Goal: Task Accomplishment & Management: Use online tool/utility

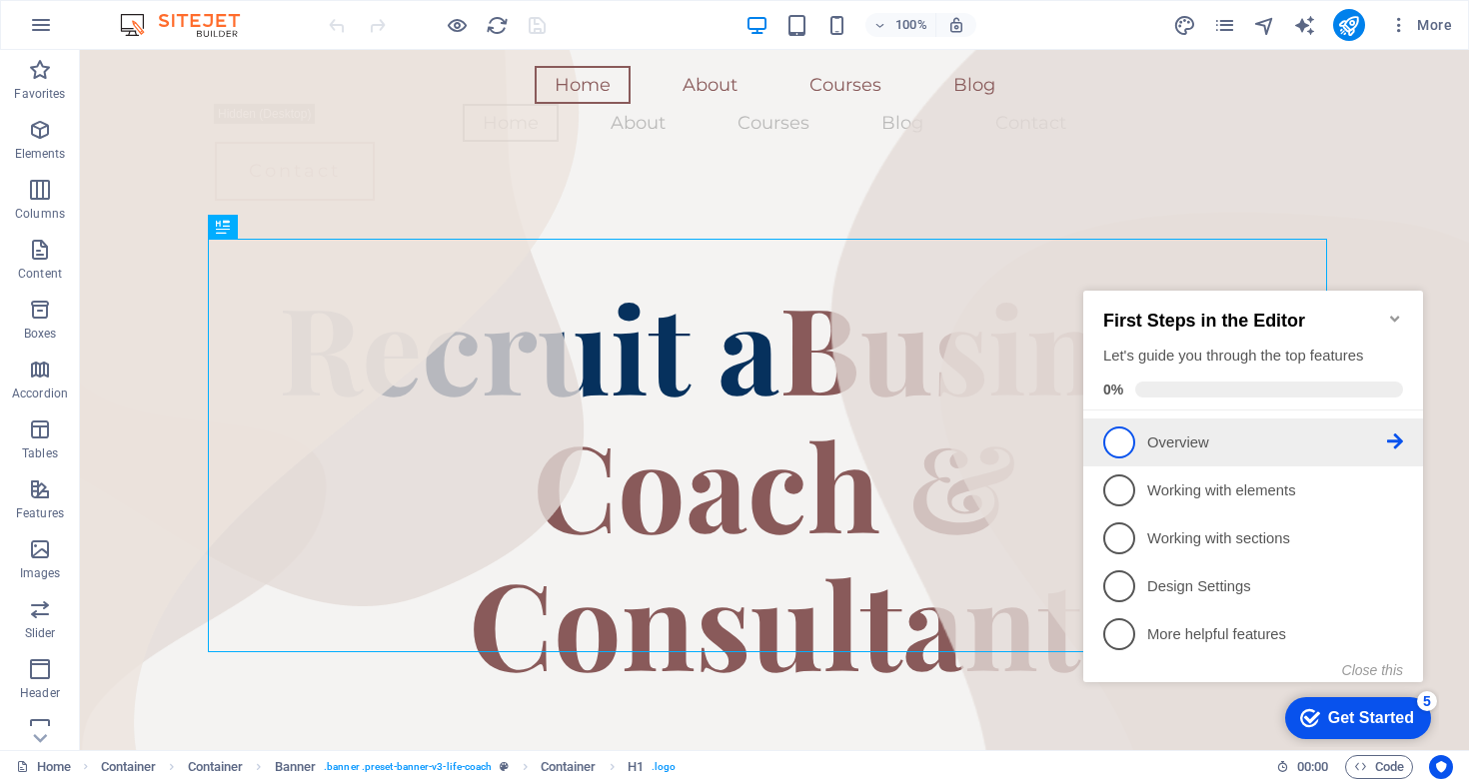
click at [1256, 436] on p "Overview - incomplete" at bounding box center [1267, 443] width 240 height 21
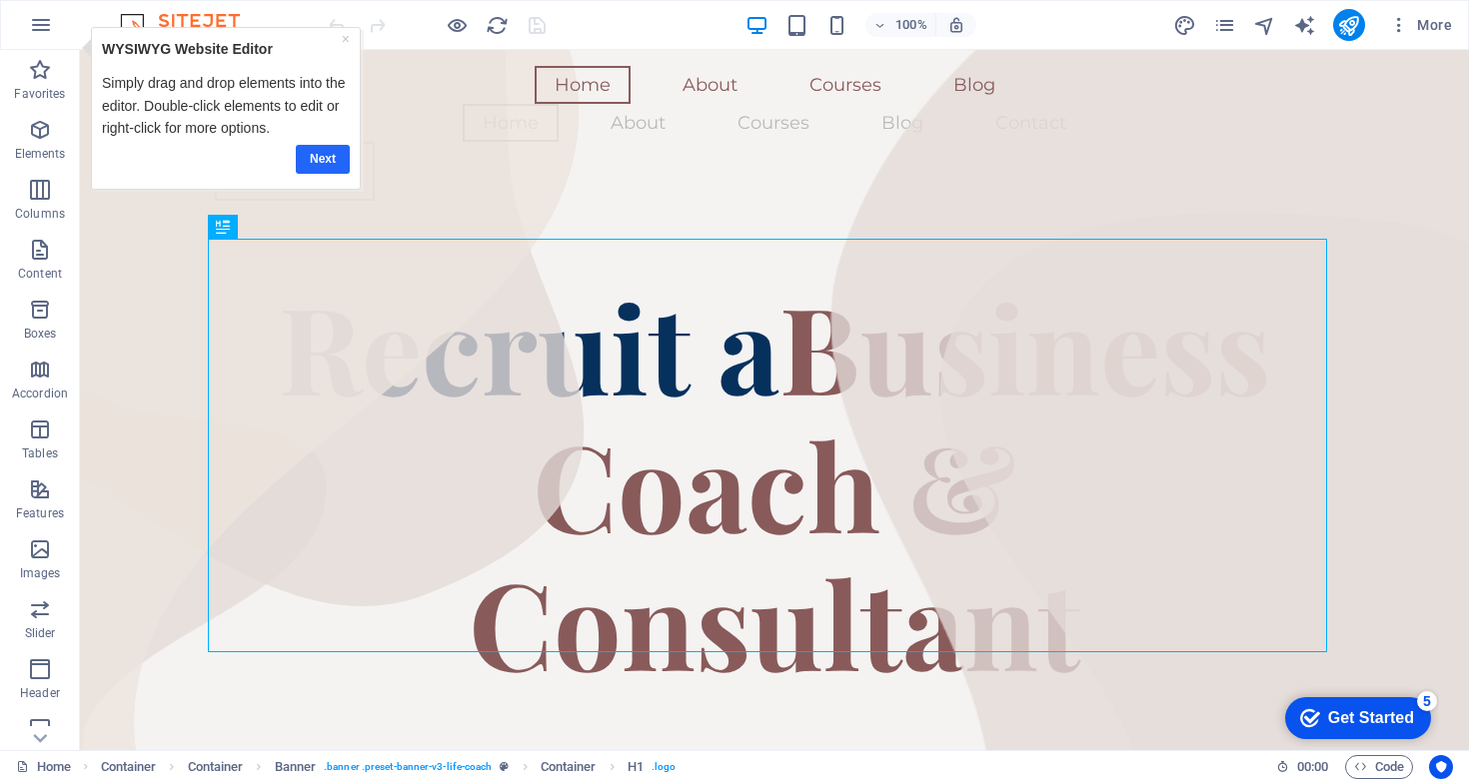
click at [328, 153] on link "Next" at bounding box center [323, 159] width 54 height 29
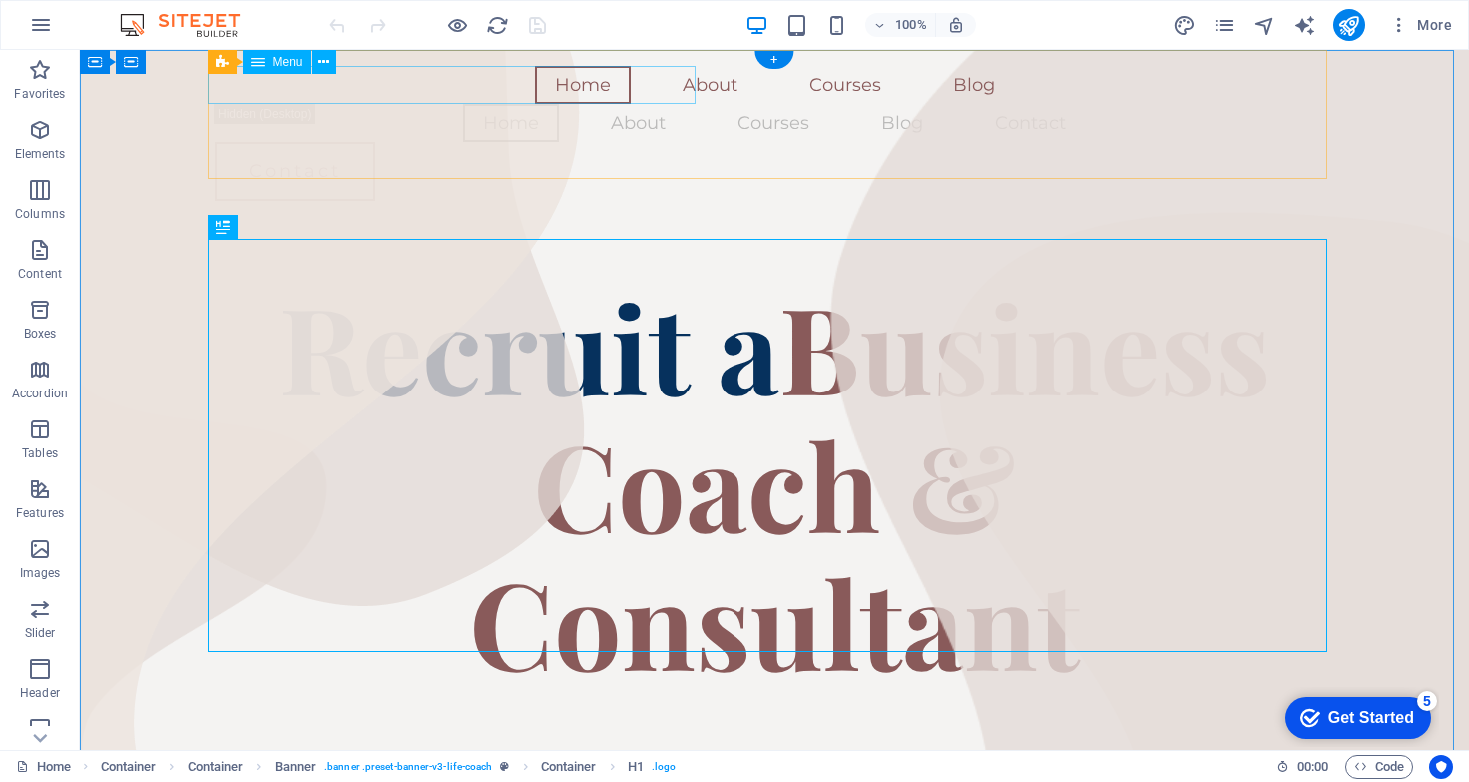
click at [520, 73] on nav "Home About Courses Blog" at bounding box center [774, 85] width 1119 height 38
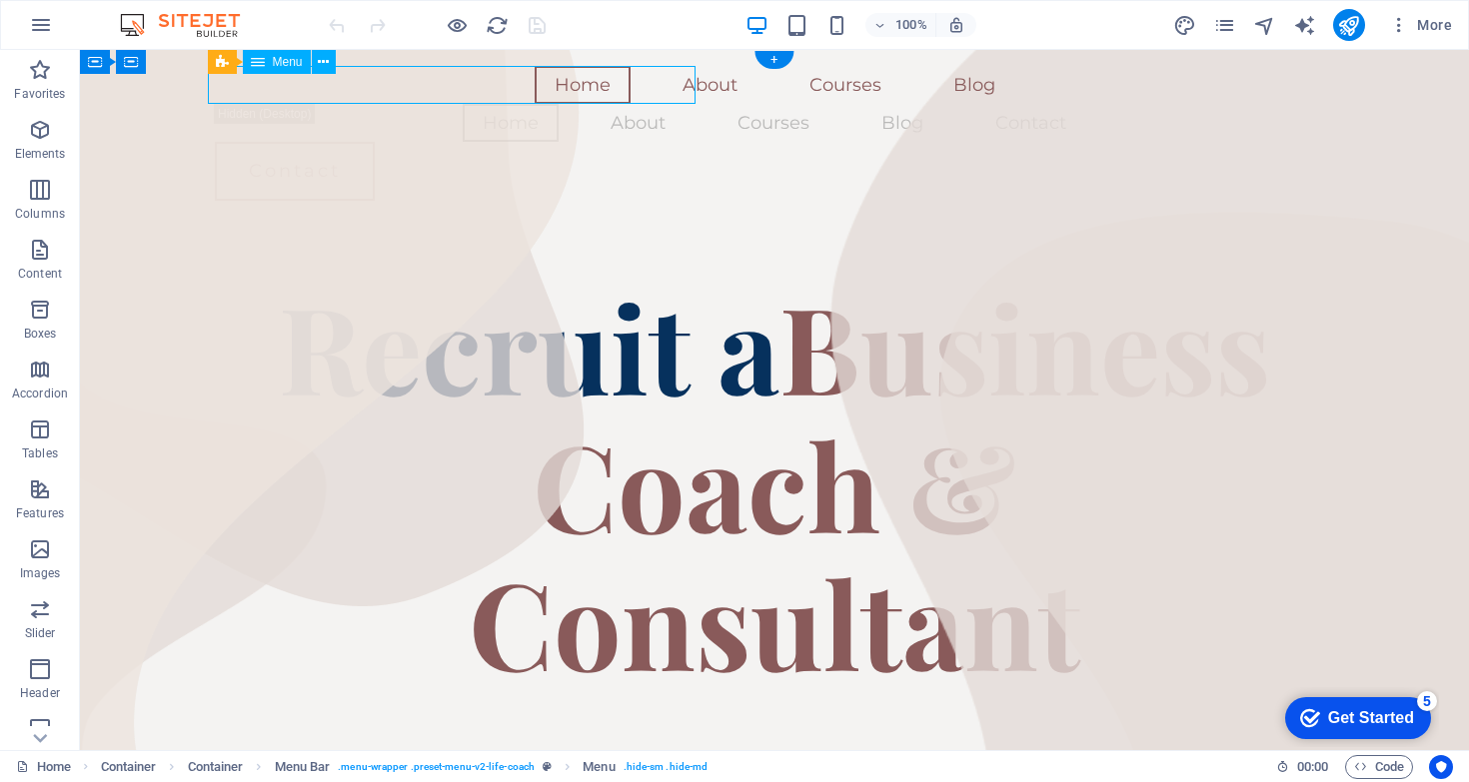
click at [528, 81] on nav "Home About Courses Blog" at bounding box center [774, 85] width 1119 height 38
click at [215, 81] on nav "Home About Courses Blog" at bounding box center [774, 85] width 1119 height 38
select select
select select "1"
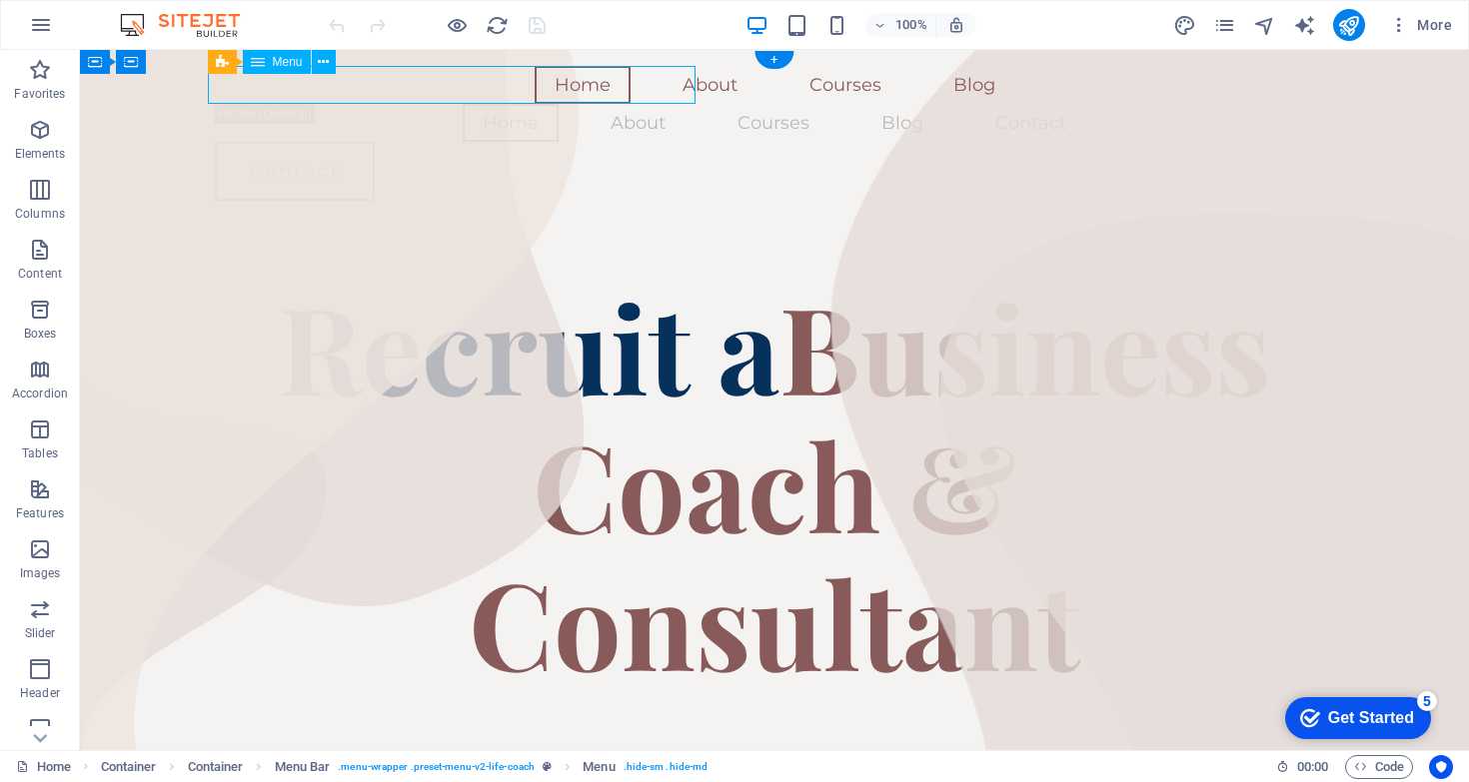
select select
select select "2"
select select
select select "3"
select select
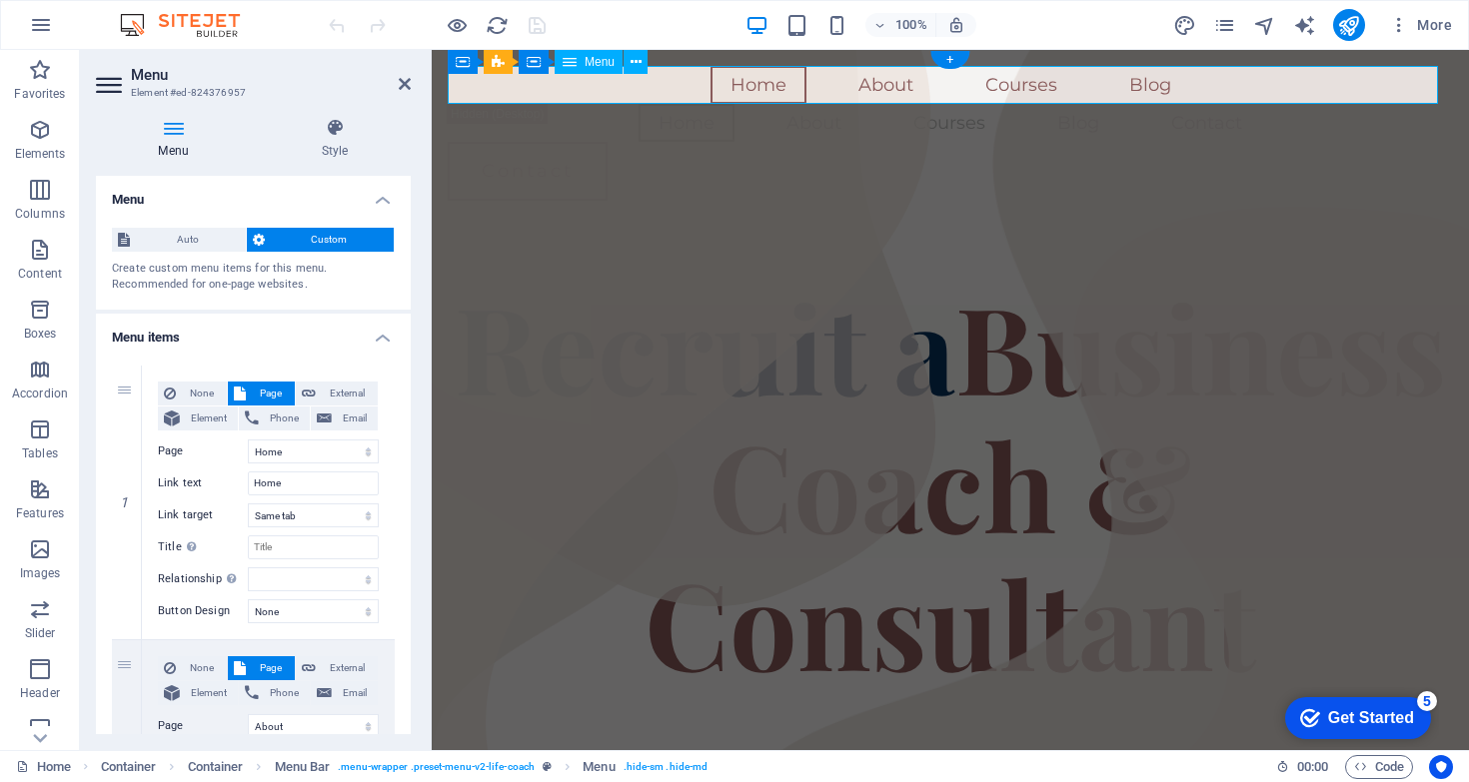
click at [1018, 84] on nav "Home About Courses Blog" at bounding box center [950, 85] width 1005 height 38
click at [1018, 86] on nav "Home About Courses Blog" at bounding box center [950, 85] width 1005 height 38
click at [938, 87] on nav "Home About Courses Blog" at bounding box center [950, 85] width 1005 height 38
click at [871, 87] on nav "Home About Courses Blog" at bounding box center [950, 85] width 1005 height 38
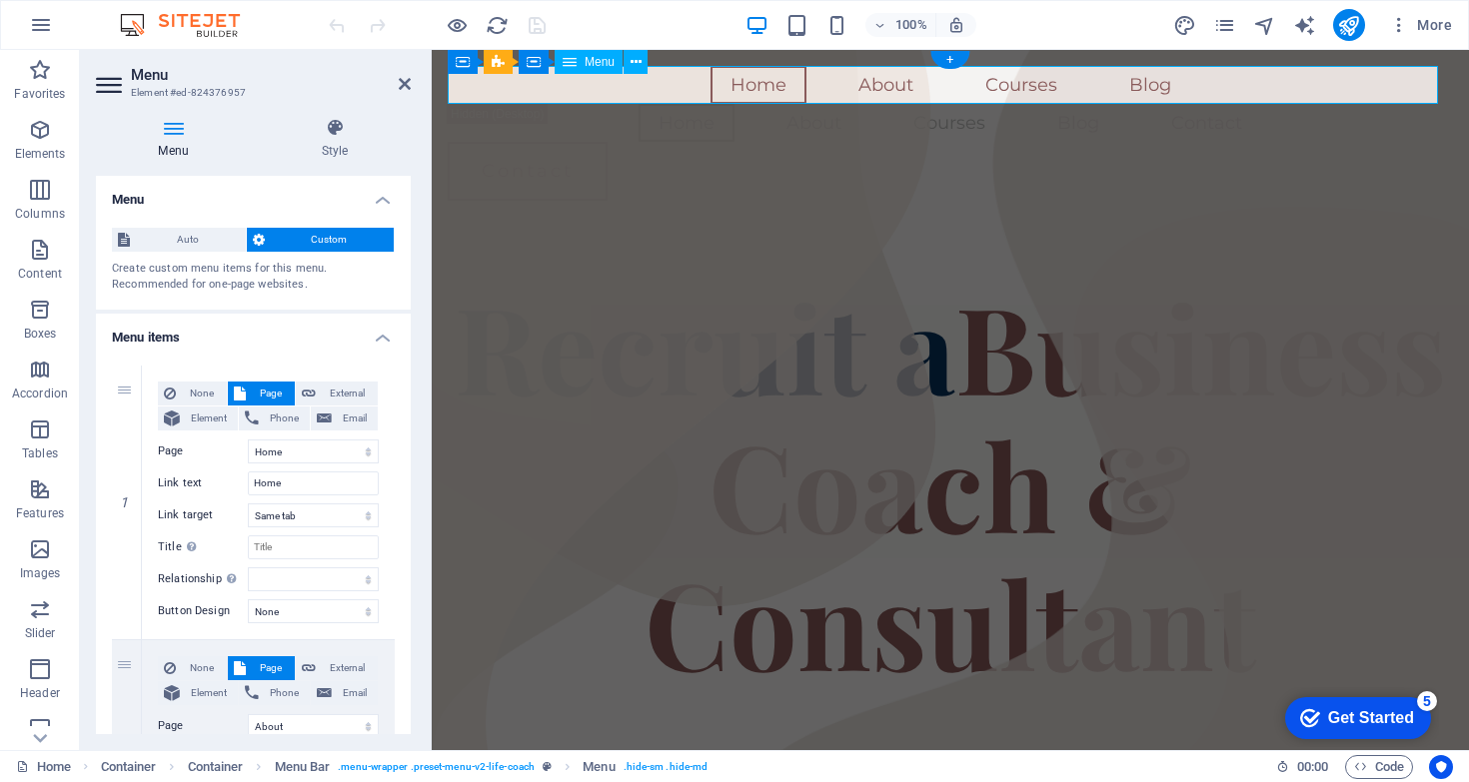
click at [871, 87] on nav "Home About Courses Blog" at bounding box center [950, 85] width 1005 height 38
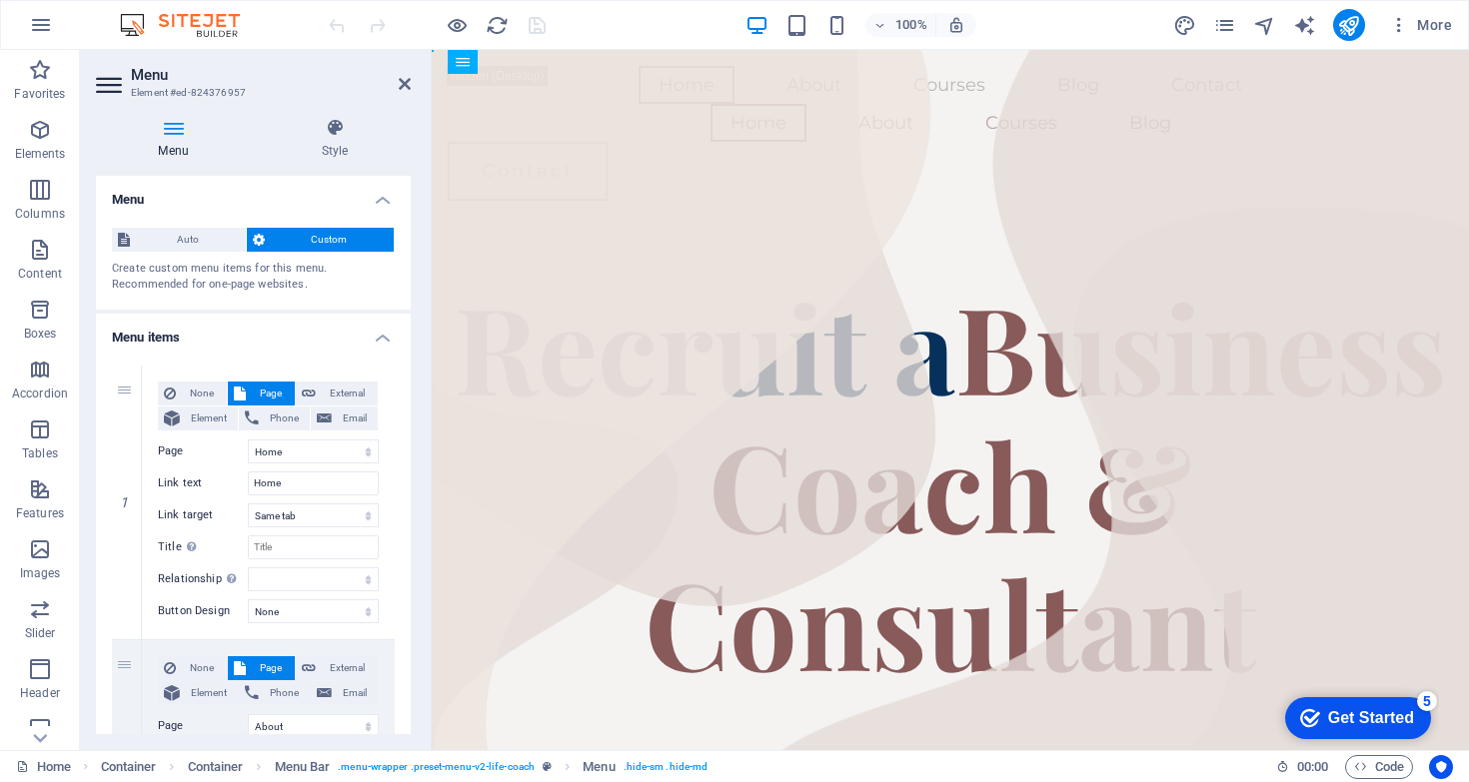
drag, startPoint x: 1016, startPoint y: 80, endPoint x: 1039, endPoint y: 128, distance: 53.2
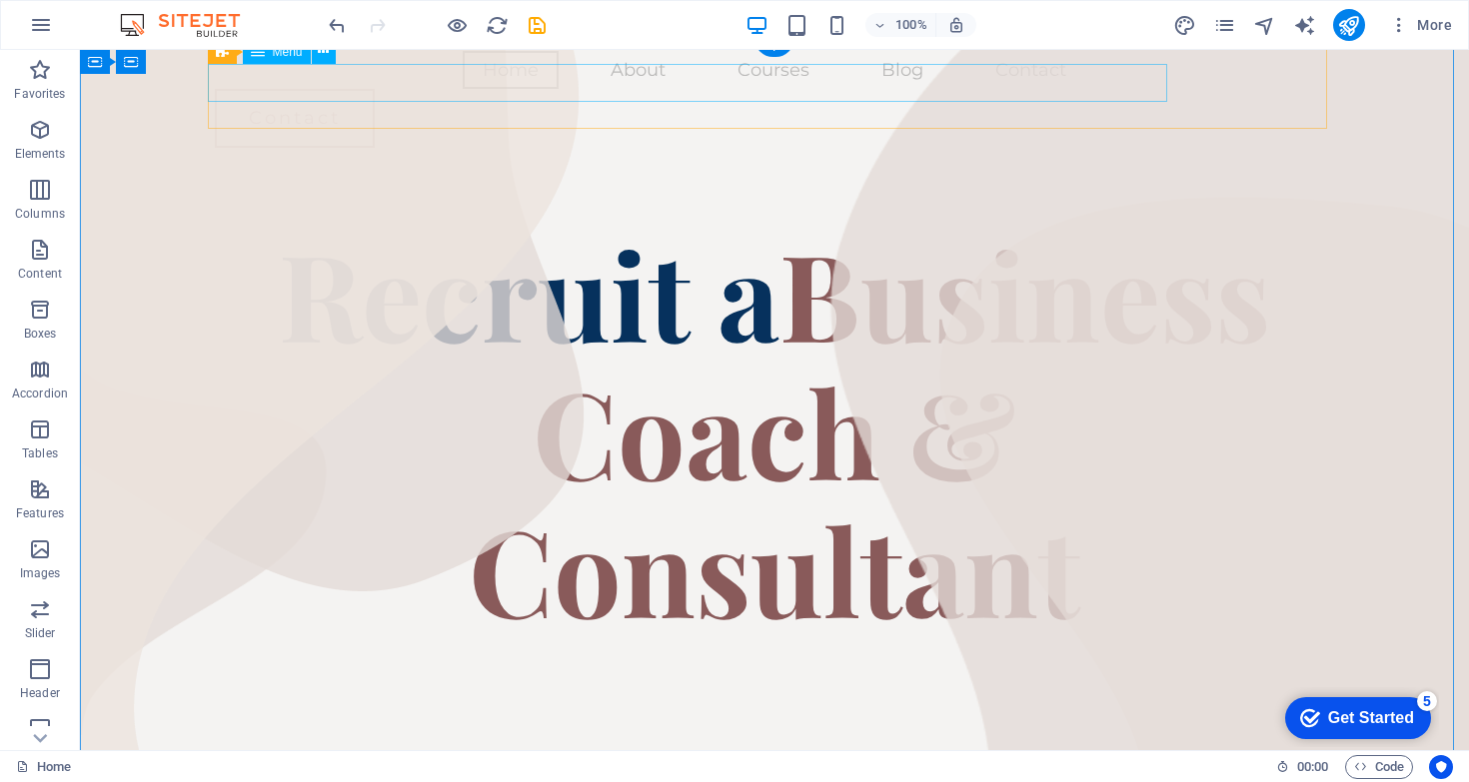
click at [703, 88] on nav "Home About Courses Blog Contact" at bounding box center [774, 70] width 1119 height 38
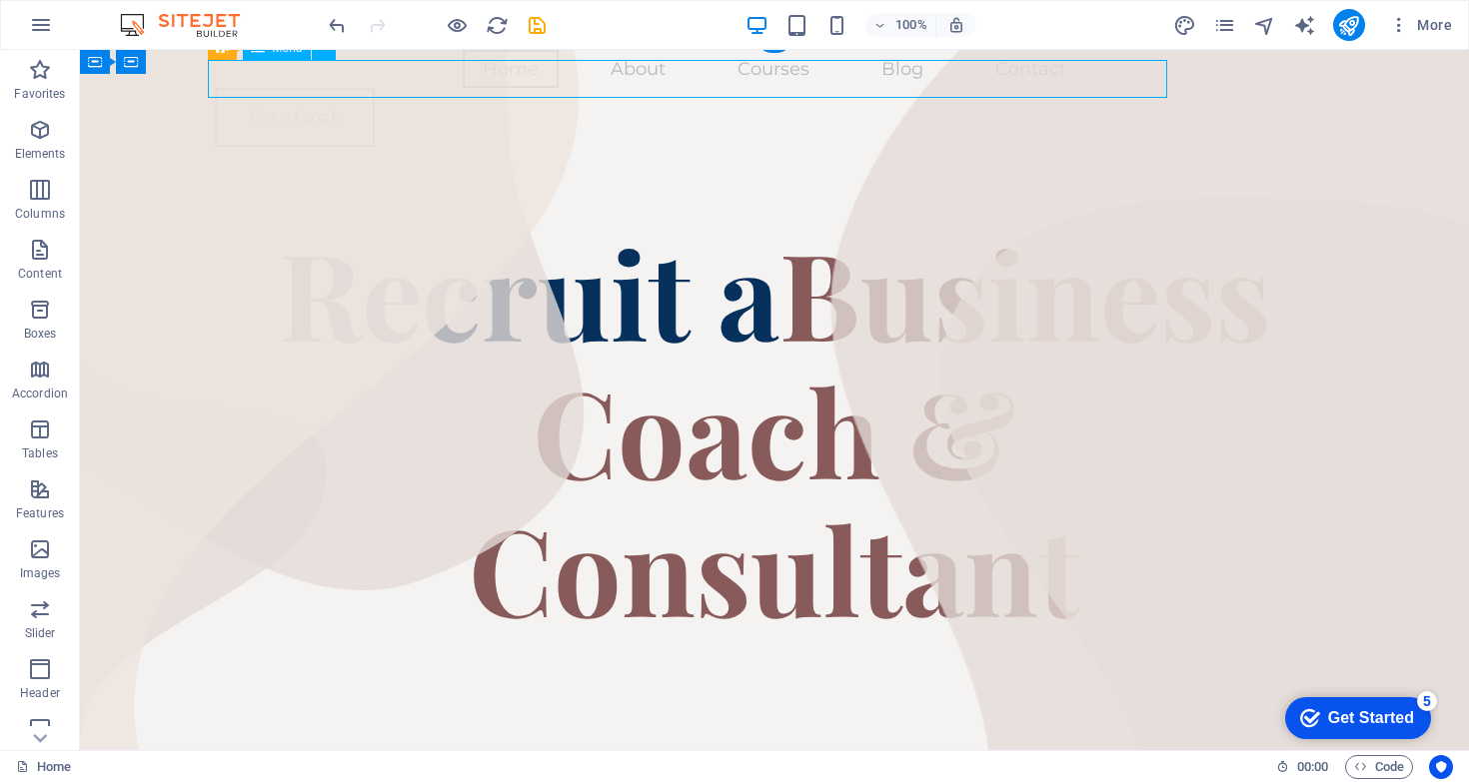
scroll to position [20, 0]
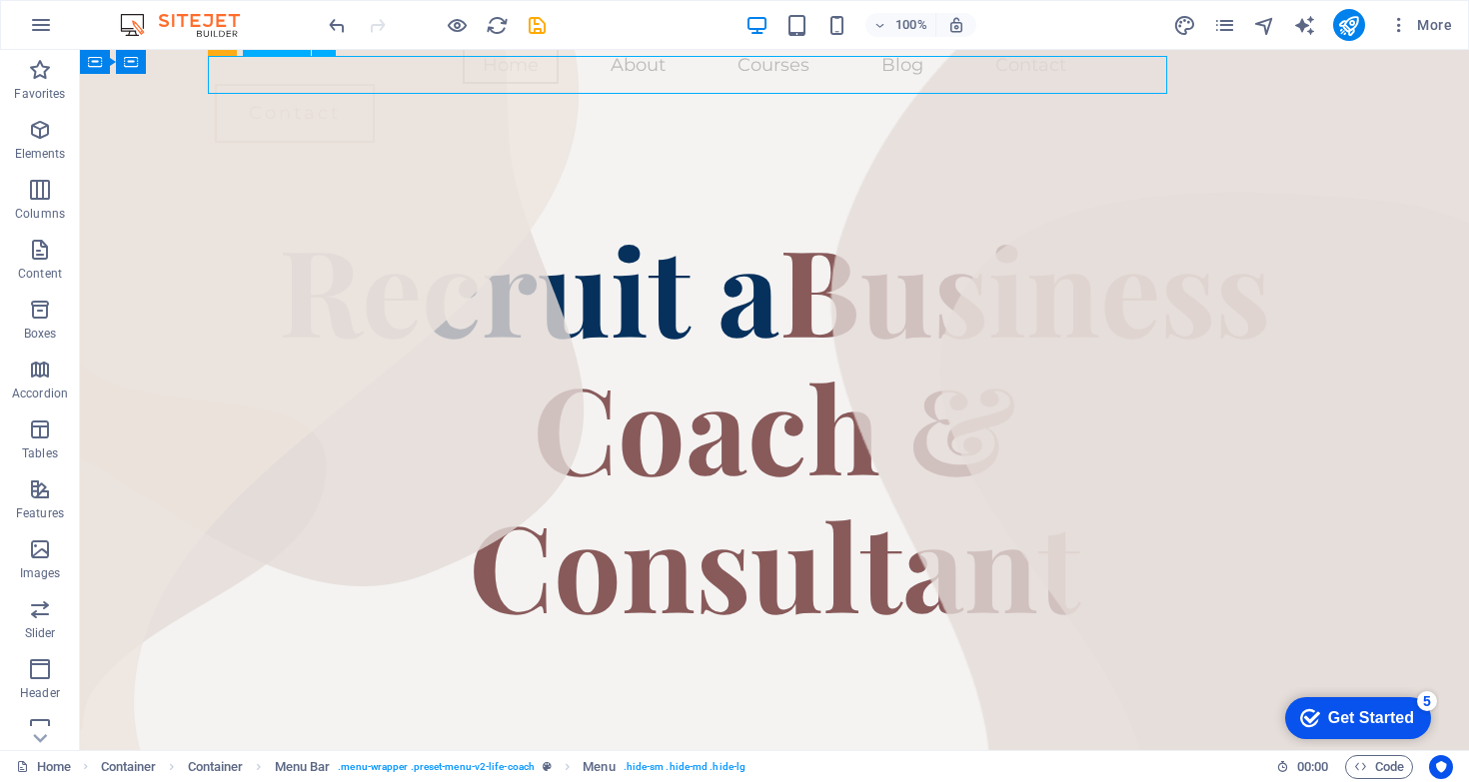
click at [703, 84] on nav "Home About Courses Blog Contact" at bounding box center [774, 65] width 1119 height 38
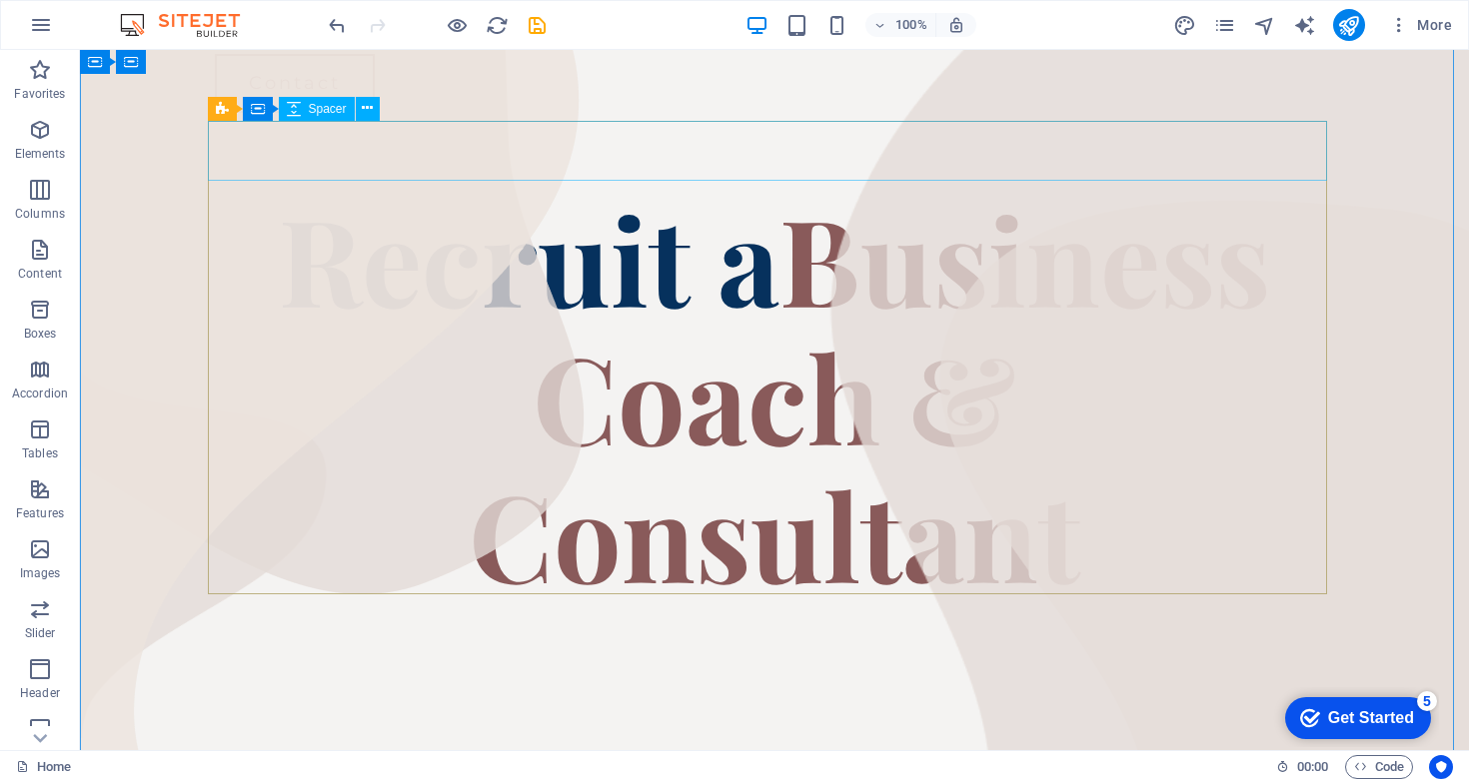
scroll to position [0, 0]
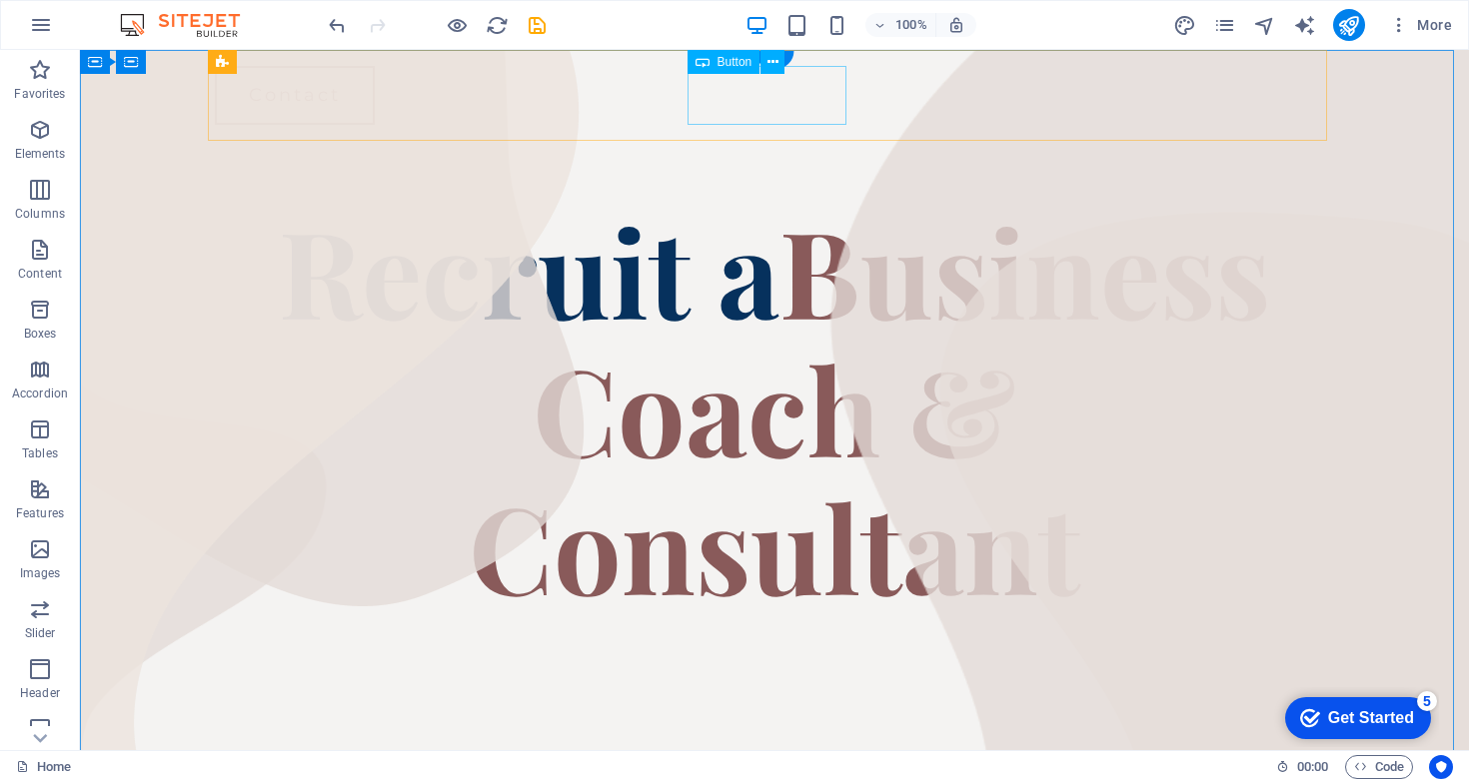
click at [708, 120] on div "Contact" at bounding box center [774, 95] width 1119 height 59
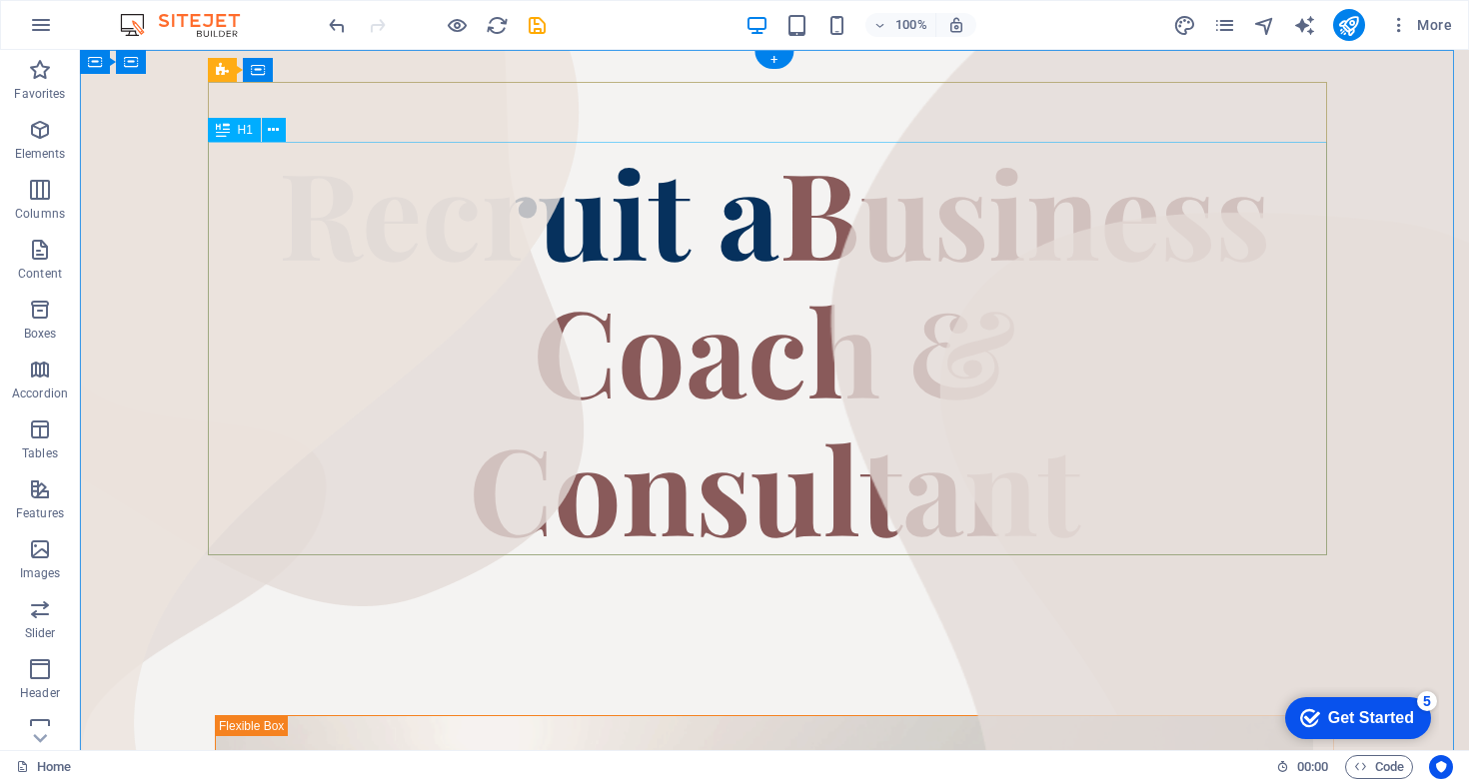
click at [722, 217] on div "Recruit a Business Coach & Consultant" at bounding box center [774, 349] width 1119 height 414
click at [796, 334] on div "Recruit a Business Coach & Consultant" at bounding box center [774, 349] width 1119 height 414
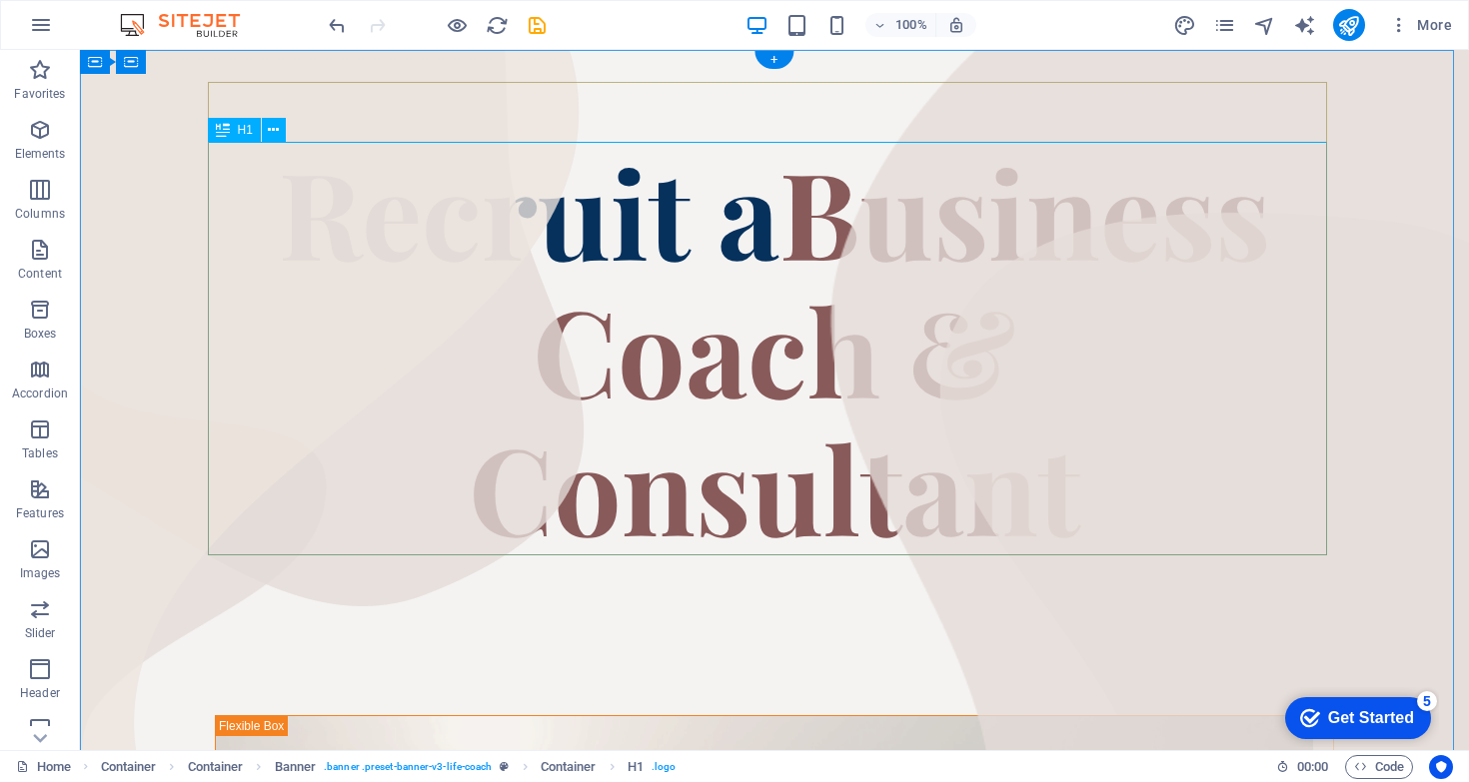
click at [767, 203] on div "Recruit a Business Coach & Consultant" at bounding box center [774, 349] width 1119 height 414
click at [269, 213] on div "Recruit a Business Coach & Consultant" at bounding box center [774, 349] width 1119 height 414
click at [290, 220] on div "Recruit a Business Coach & Consultant" at bounding box center [774, 349] width 1119 height 414
click at [554, 251] on div "Recruit a Business Coach & Consultant" at bounding box center [774, 349] width 1119 height 414
click at [215, 287] on div "Recruit a Business Coach & Consultant" at bounding box center [774, 349] width 1119 height 414
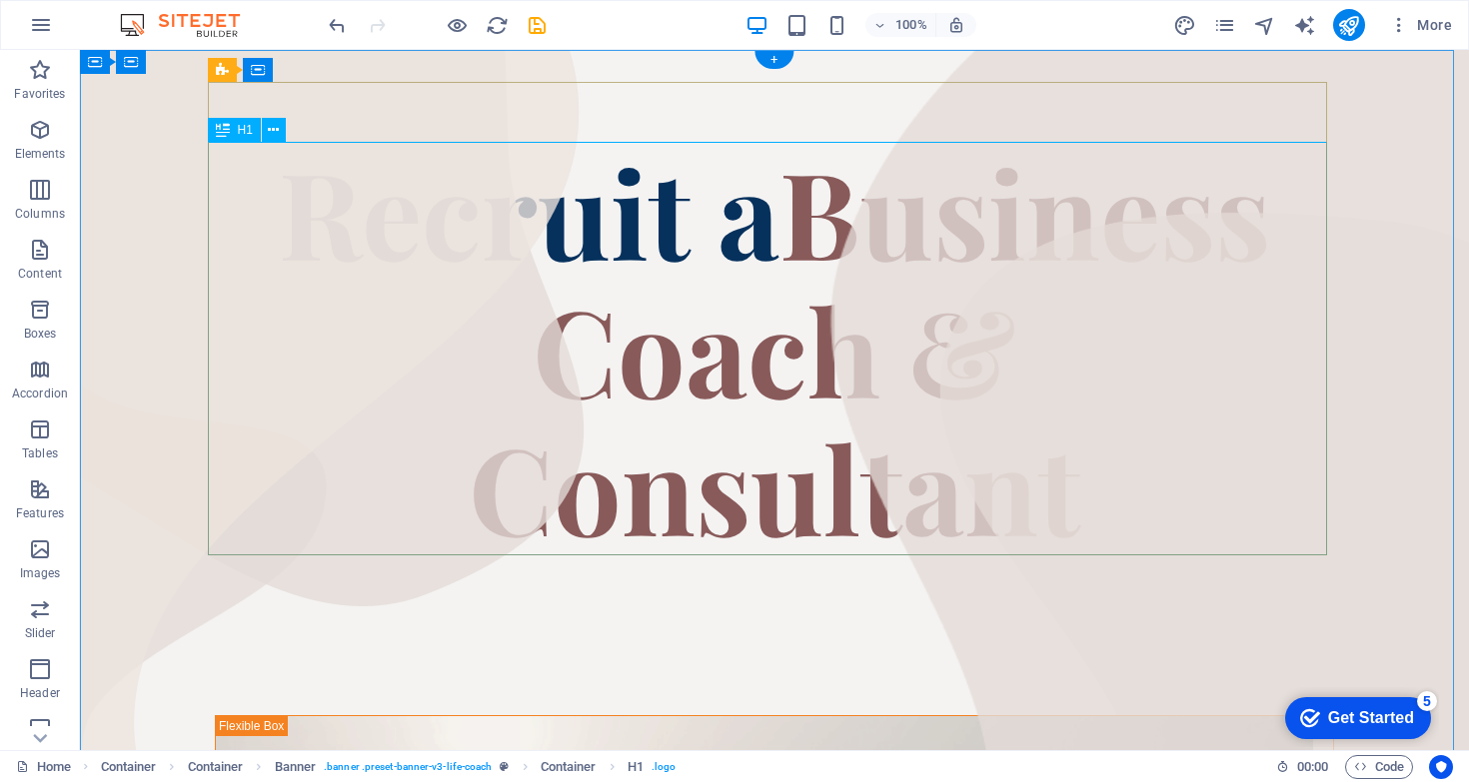
click at [225, 192] on div "Recruit a Business Coach & Consultant" at bounding box center [774, 349] width 1119 height 414
drag, startPoint x: 289, startPoint y: 131, endPoint x: 325, endPoint y: 150, distance: 40.7
click at [217, 276] on div "Recruit a Business Coach & Consultant" at bounding box center [774, 349] width 1119 height 414
click at [223, 134] on icon at bounding box center [223, 130] width 14 height 24
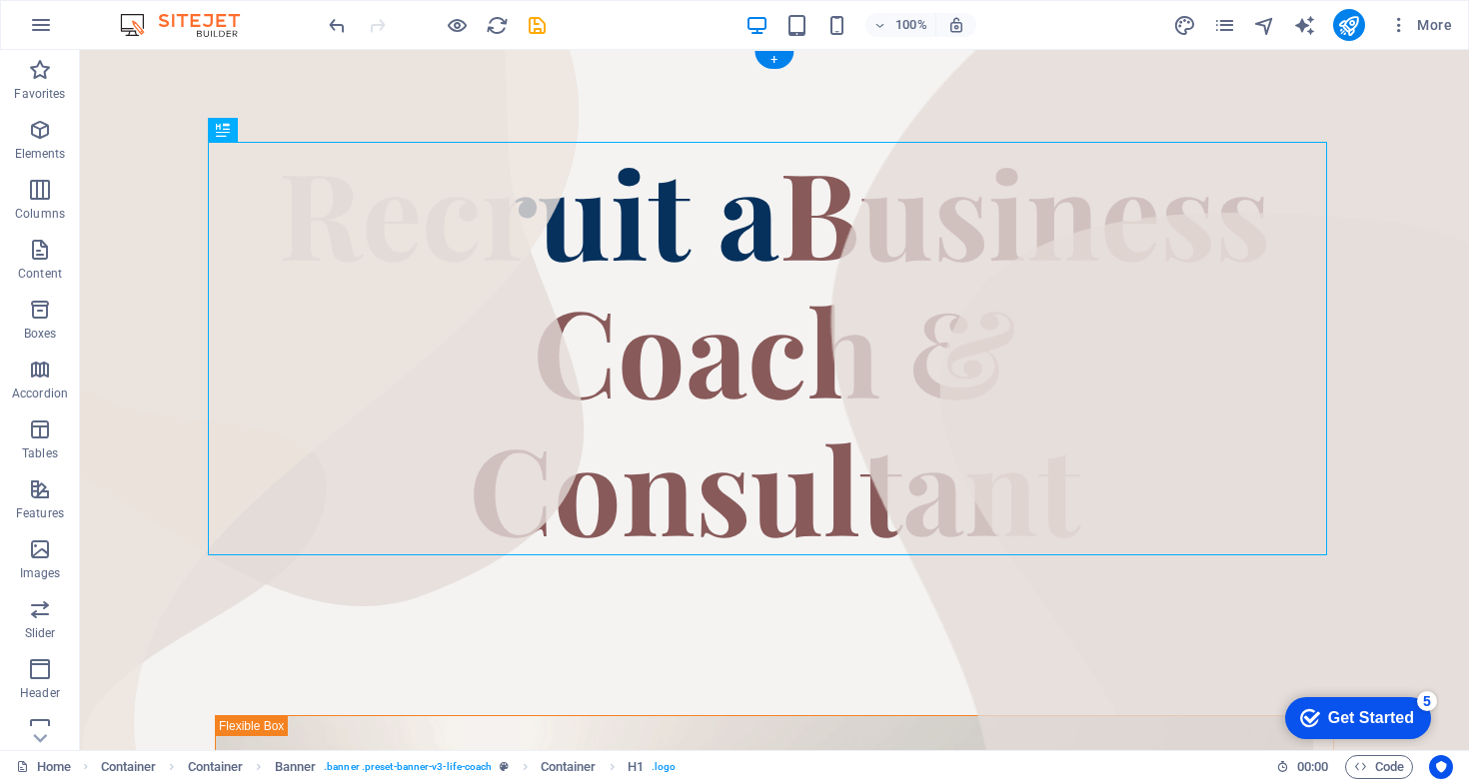
drag, startPoint x: 315, startPoint y: 191, endPoint x: 484, endPoint y: 260, distance: 182.4
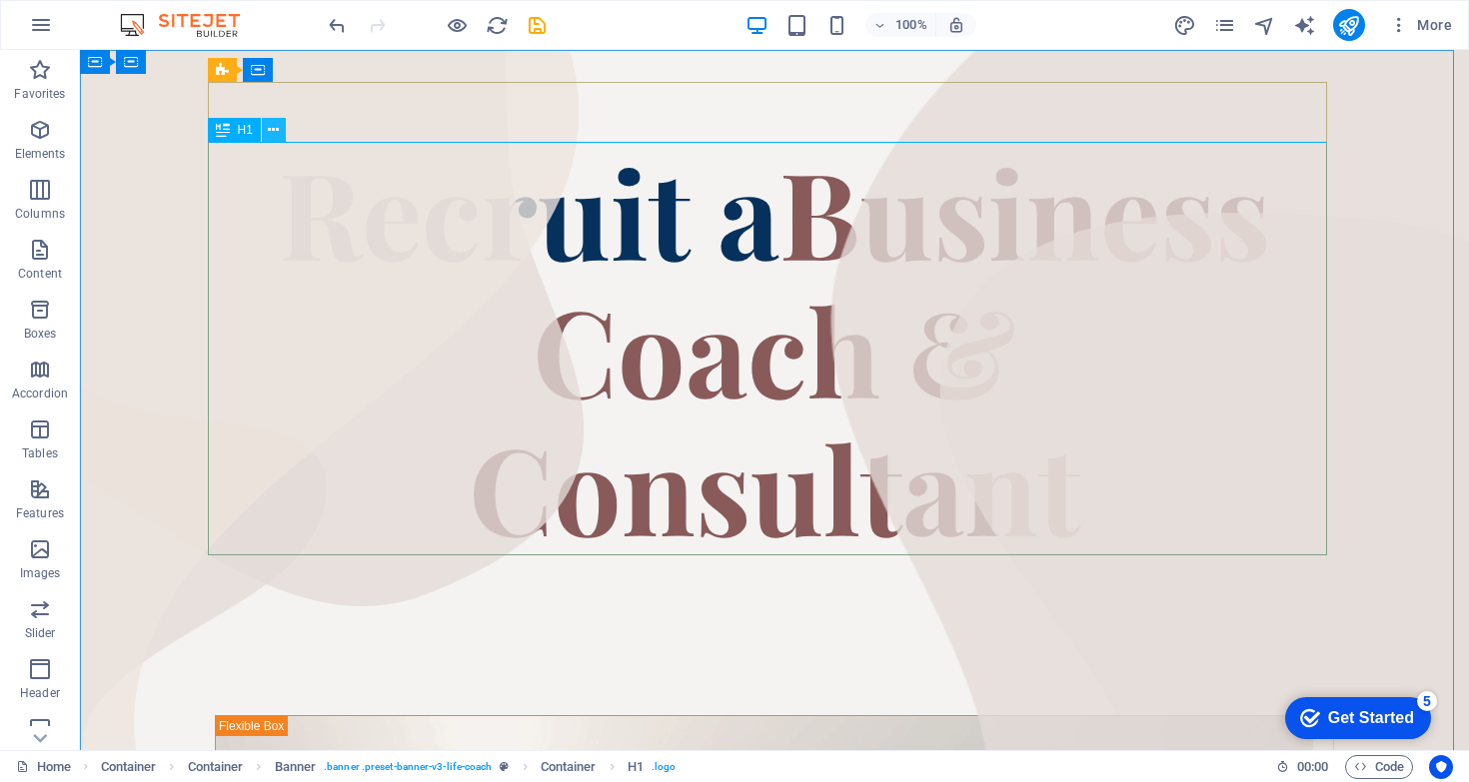
click at [277, 132] on icon at bounding box center [273, 130] width 11 height 21
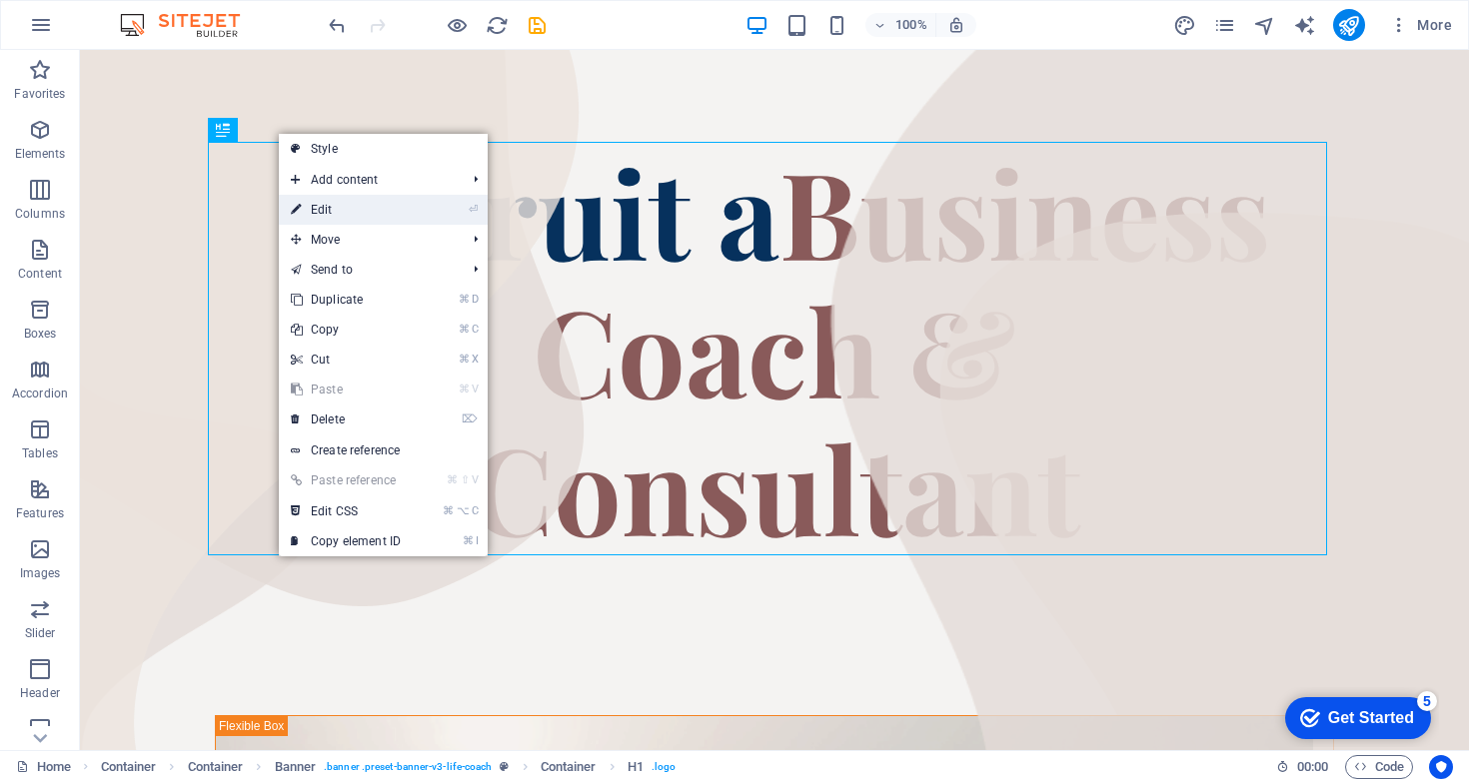
click at [335, 206] on link "⏎ Edit" at bounding box center [346, 210] width 134 height 30
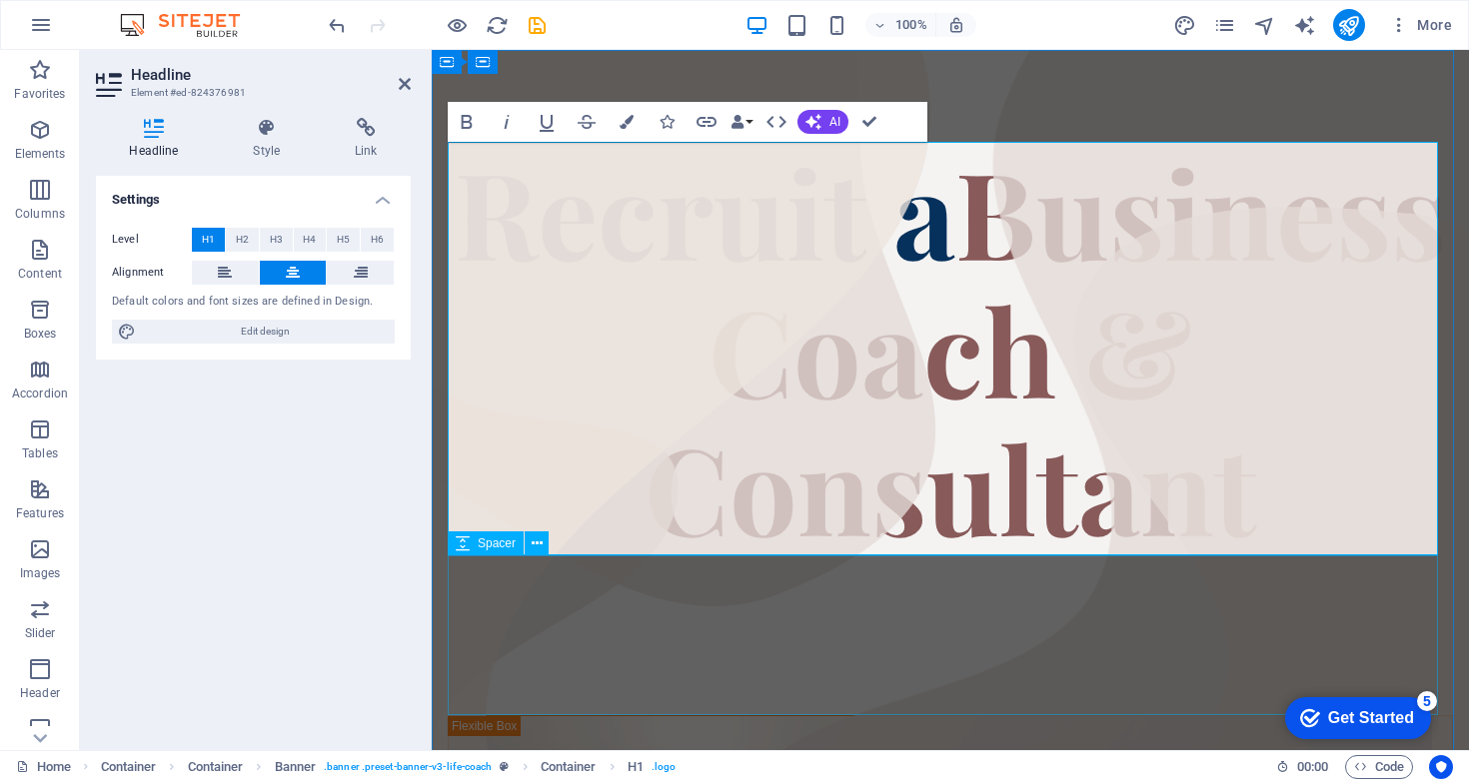
click at [882, 661] on div at bounding box center [950, 636] width 1005 height 160
select select "px"
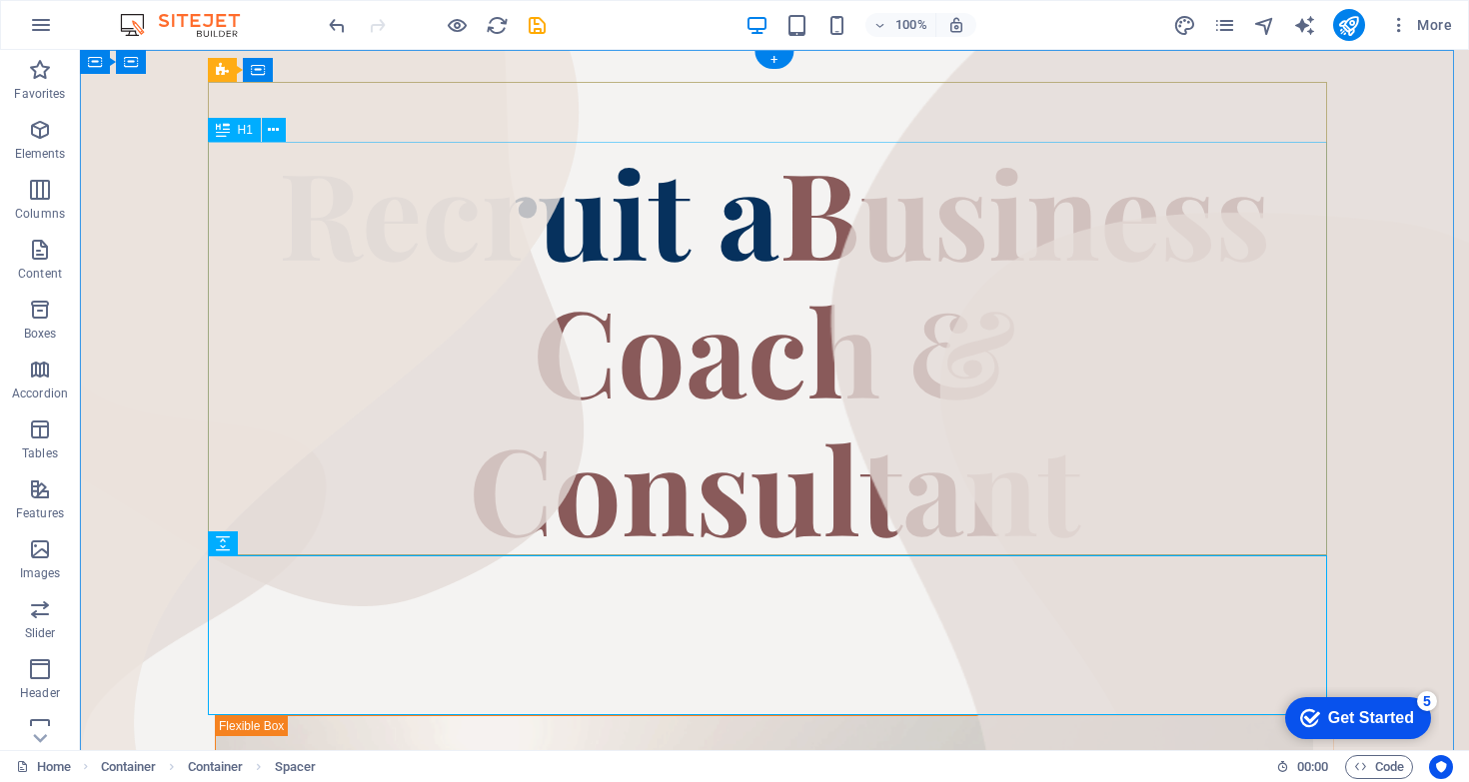
click at [666, 508] on div "Recruit a Business Coach & Consultant" at bounding box center [774, 349] width 1119 height 414
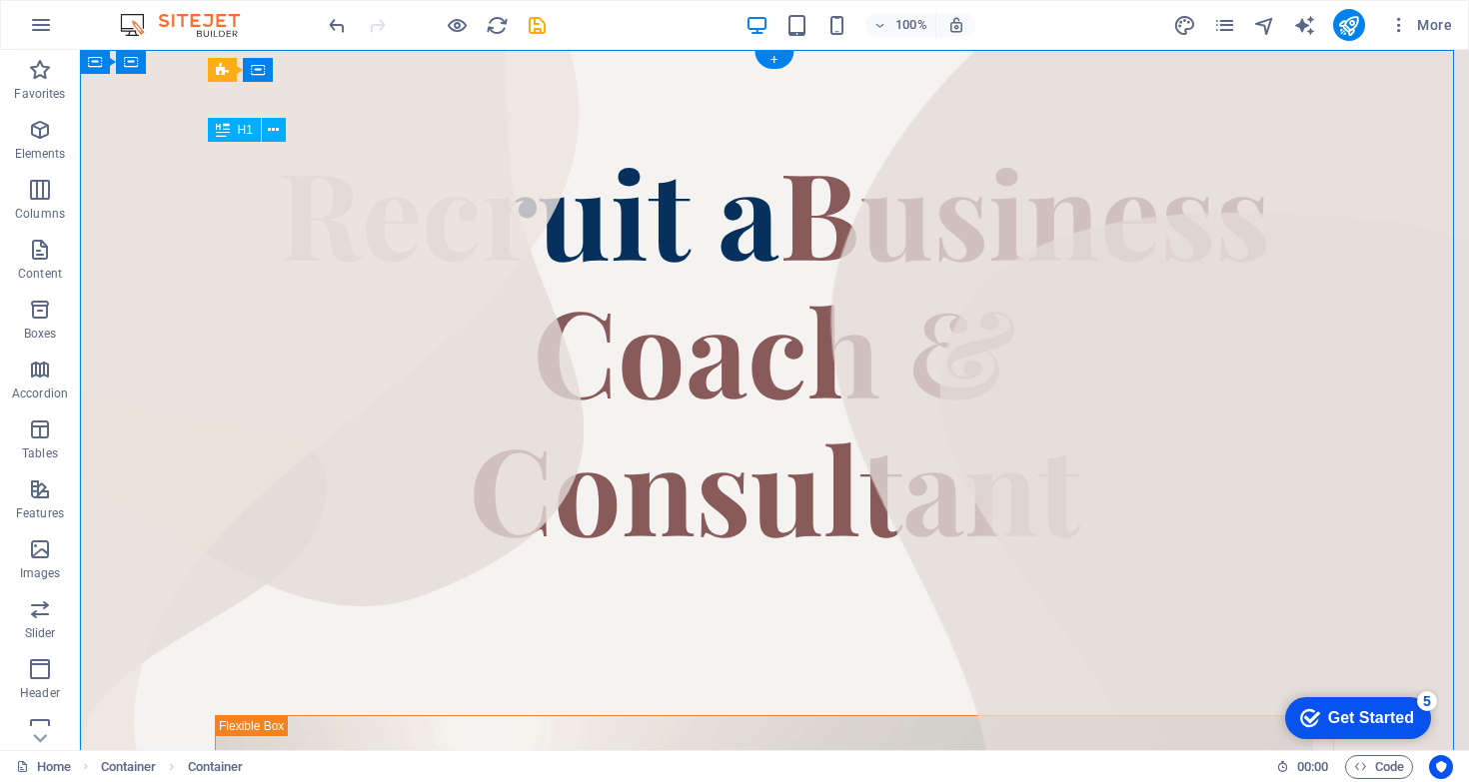
drag, startPoint x: 1326, startPoint y: 555, endPoint x: 1176, endPoint y: 505, distance: 158.0
click at [812, 468] on div "Recruit a Business Coach & Consultant" at bounding box center [774, 349] width 1119 height 414
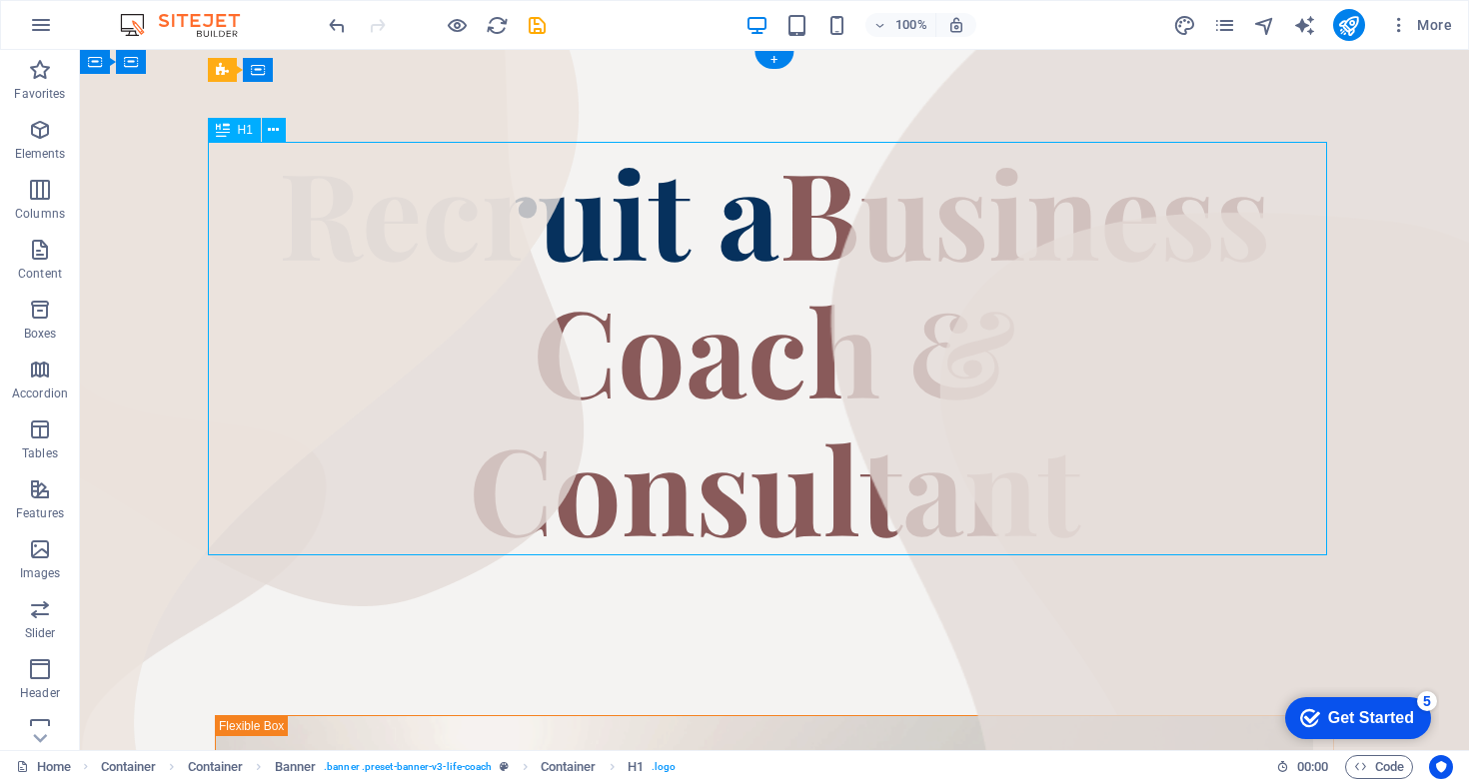
click at [790, 502] on div "Recruit a Business Coach & Consultant" at bounding box center [774, 349] width 1119 height 414
drag, startPoint x: 311, startPoint y: 175, endPoint x: 404, endPoint y: 243, distance: 115.1
click at [224, 131] on icon at bounding box center [223, 130] width 14 height 24
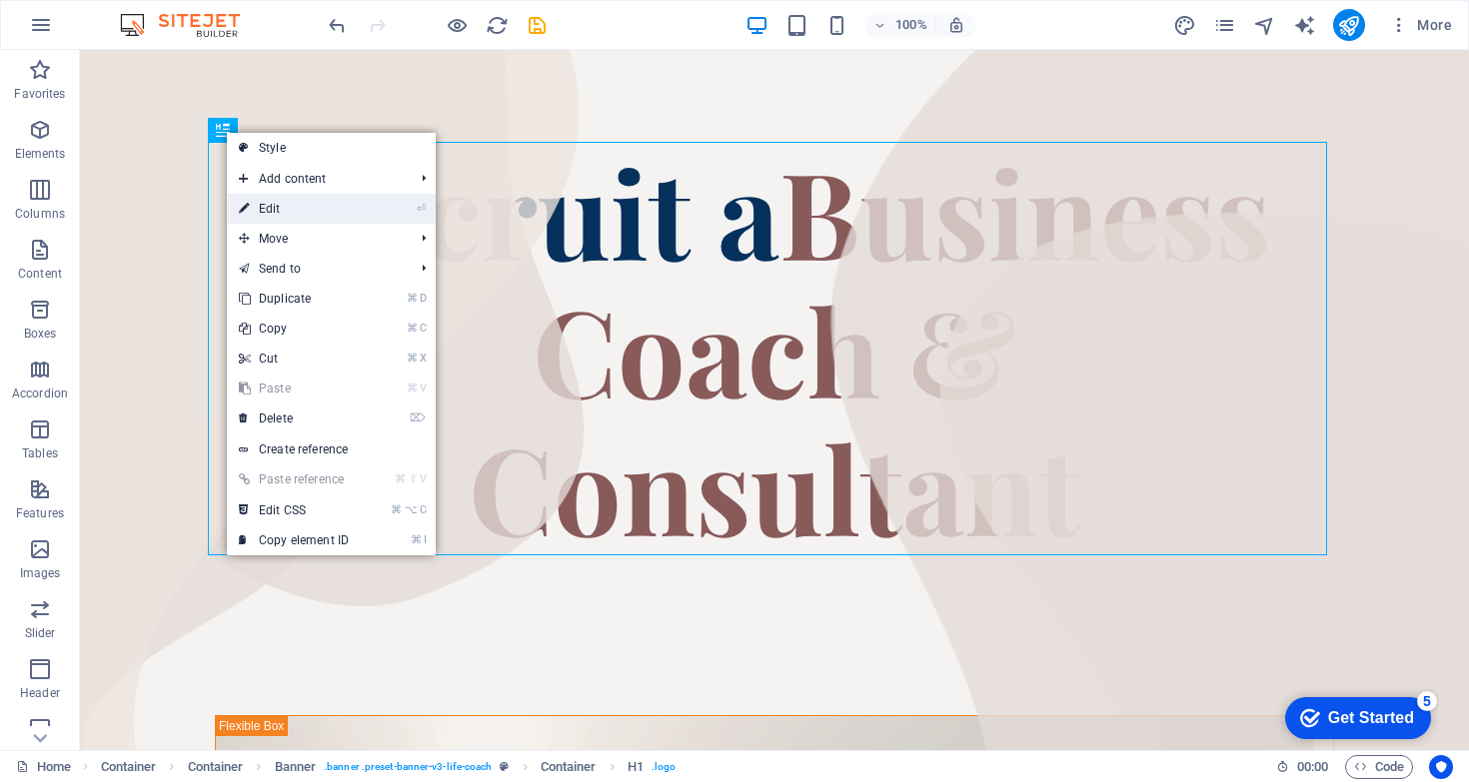
click at [309, 220] on link "⏎ Edit" at bounding box center [294, 209] width 134 height 30
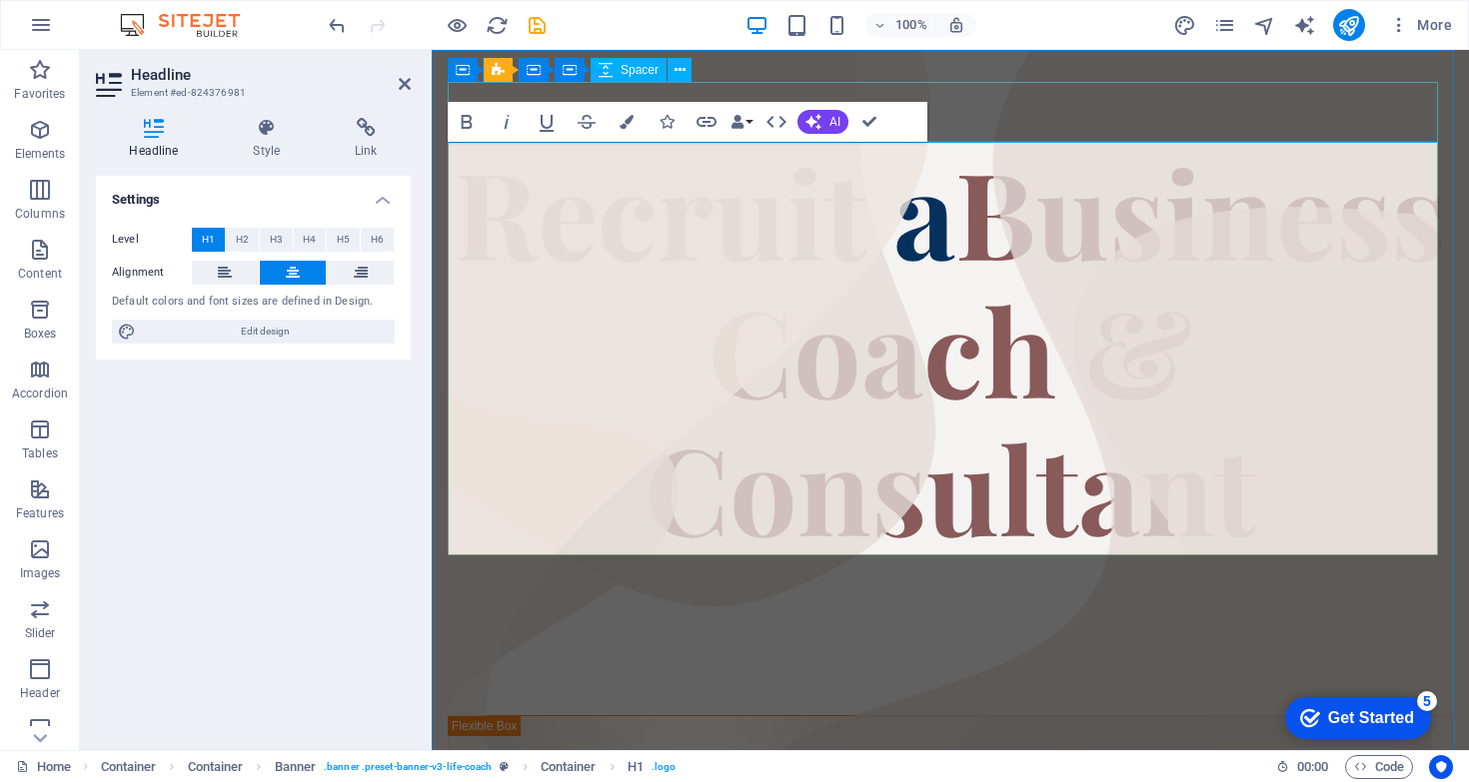
click at [1216, 120] on div at bounding box center [950, 112] width 1005 height 60
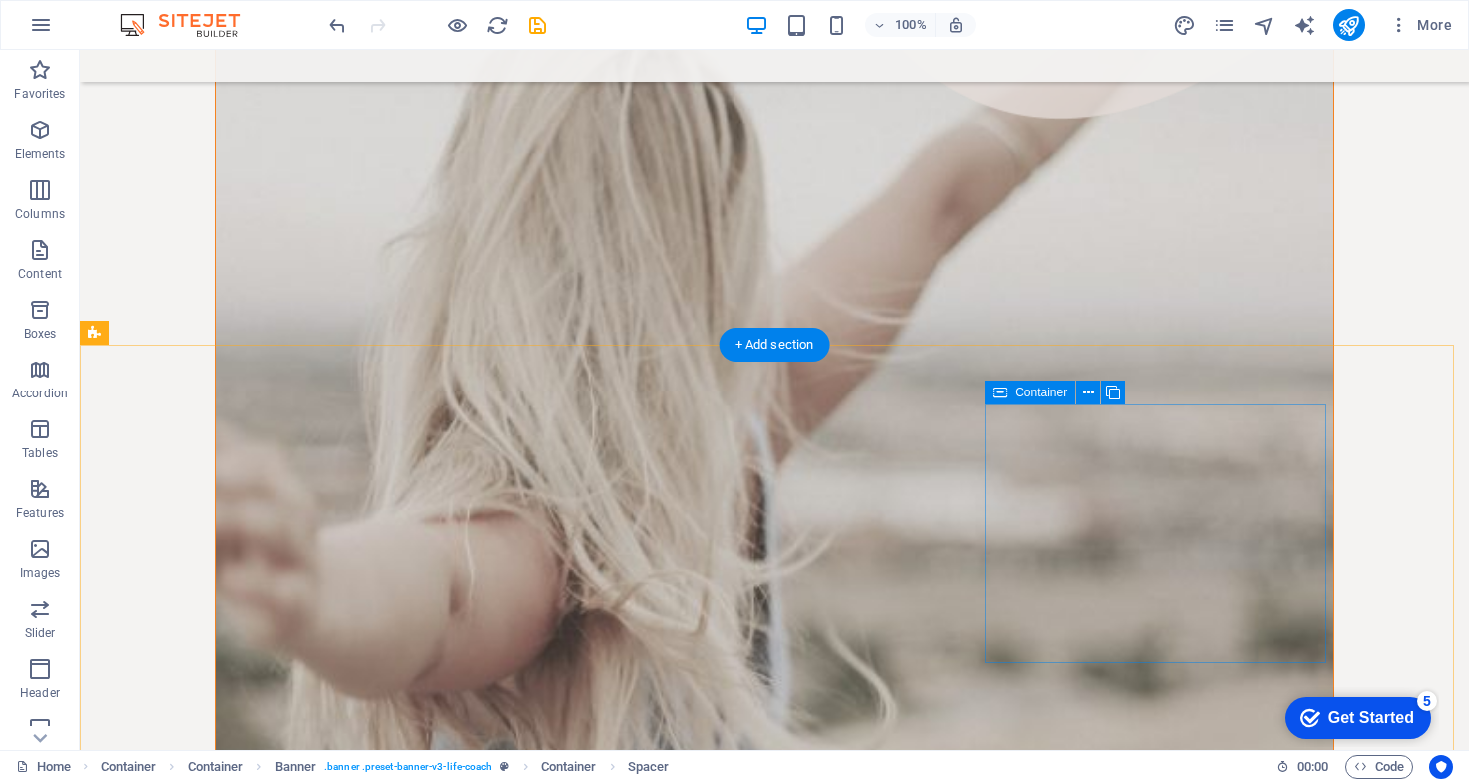
scroll to position [1275, 0]
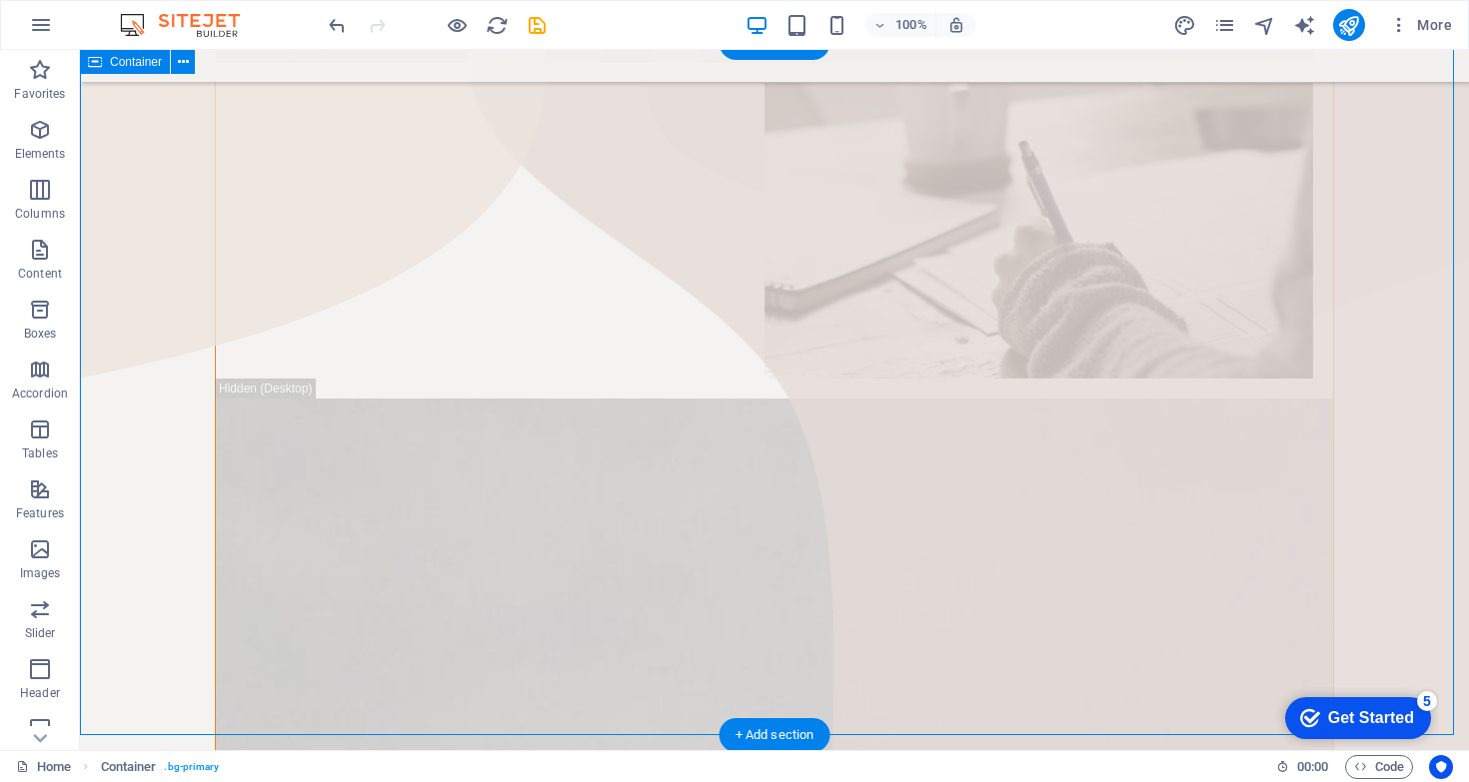
scroll to position [1156, 0]
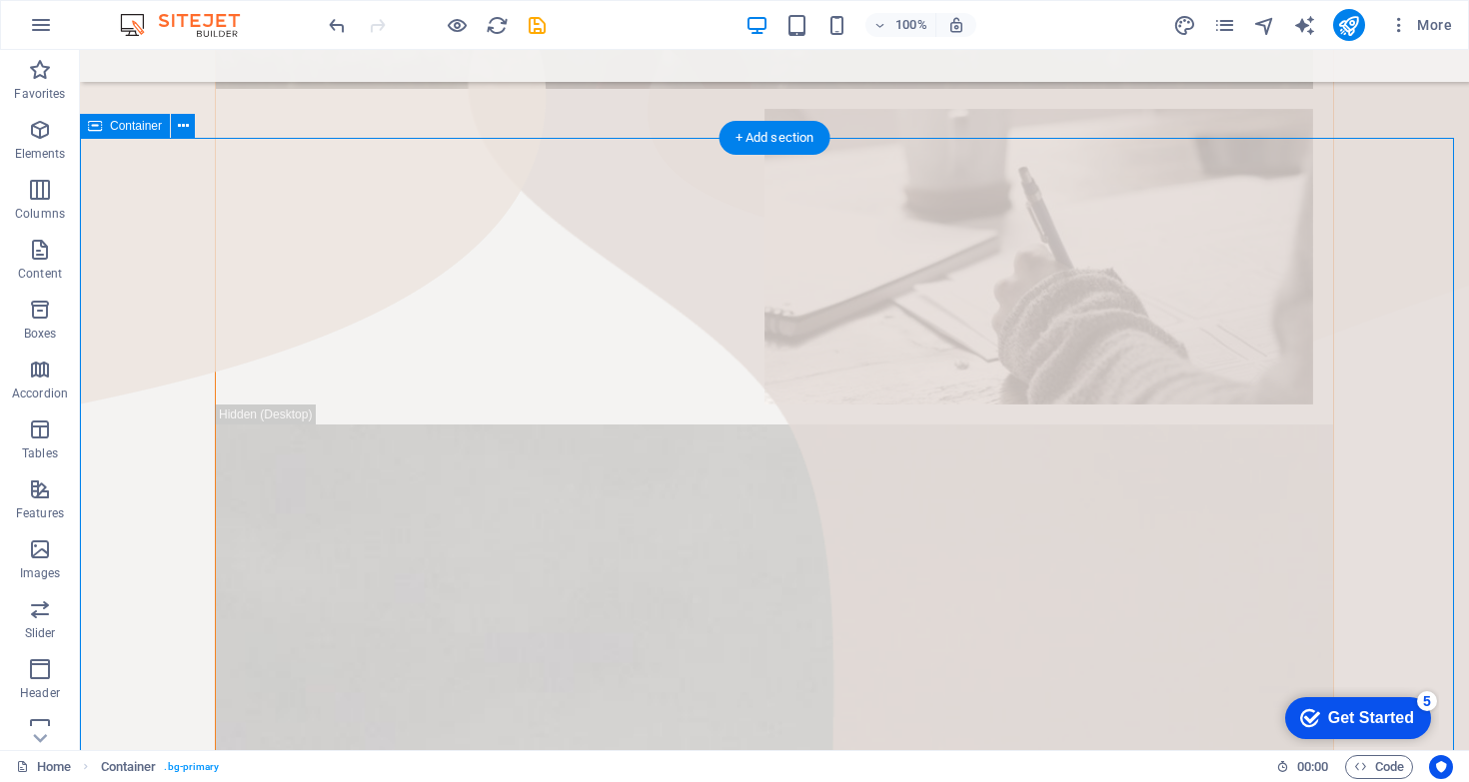
drag, startPoint x: 171, startPoint y: 128, endPoint x: 622, endPoint y: 192, distance: 455.2
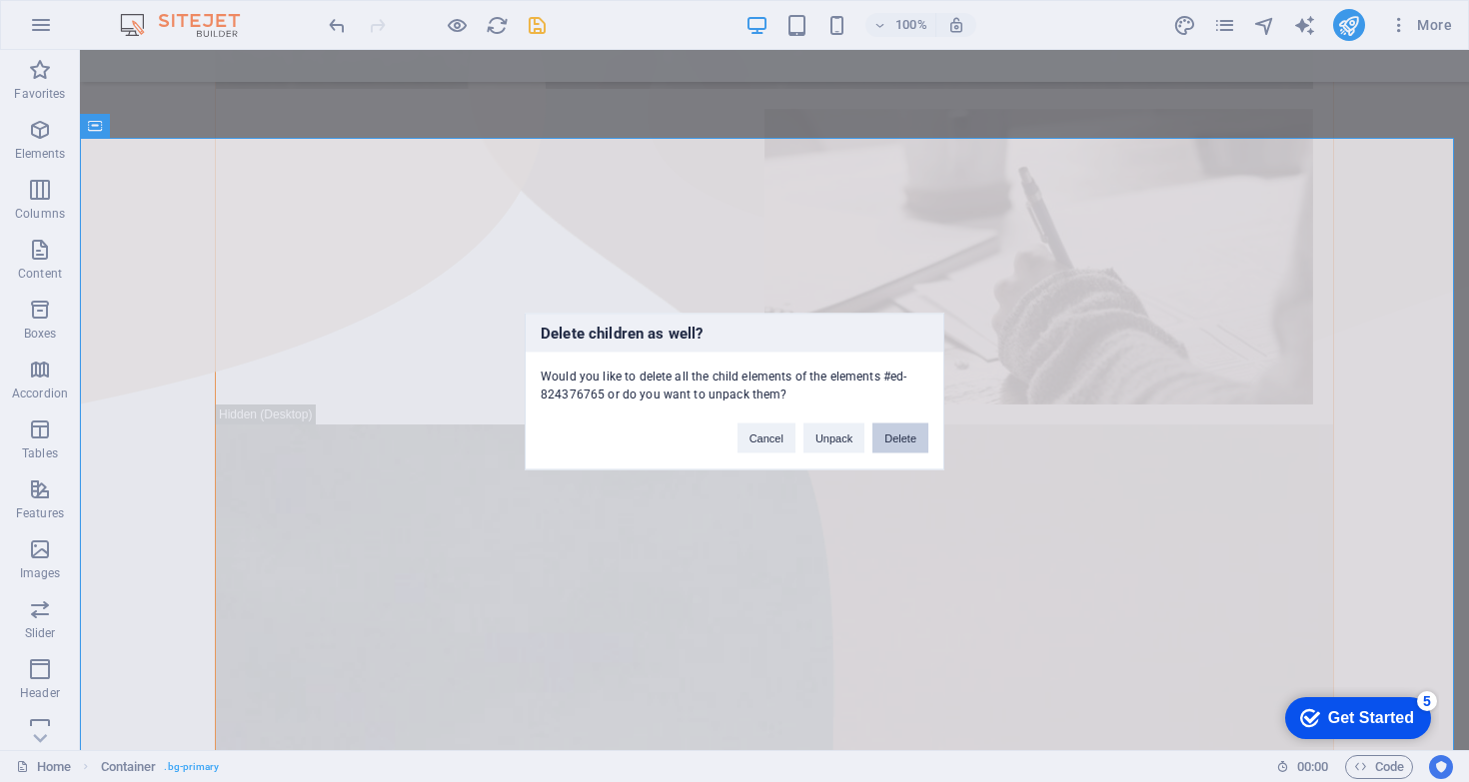
click at [887, 446] on button "Delete" at bounding box center [900, 438] width 56 height 30
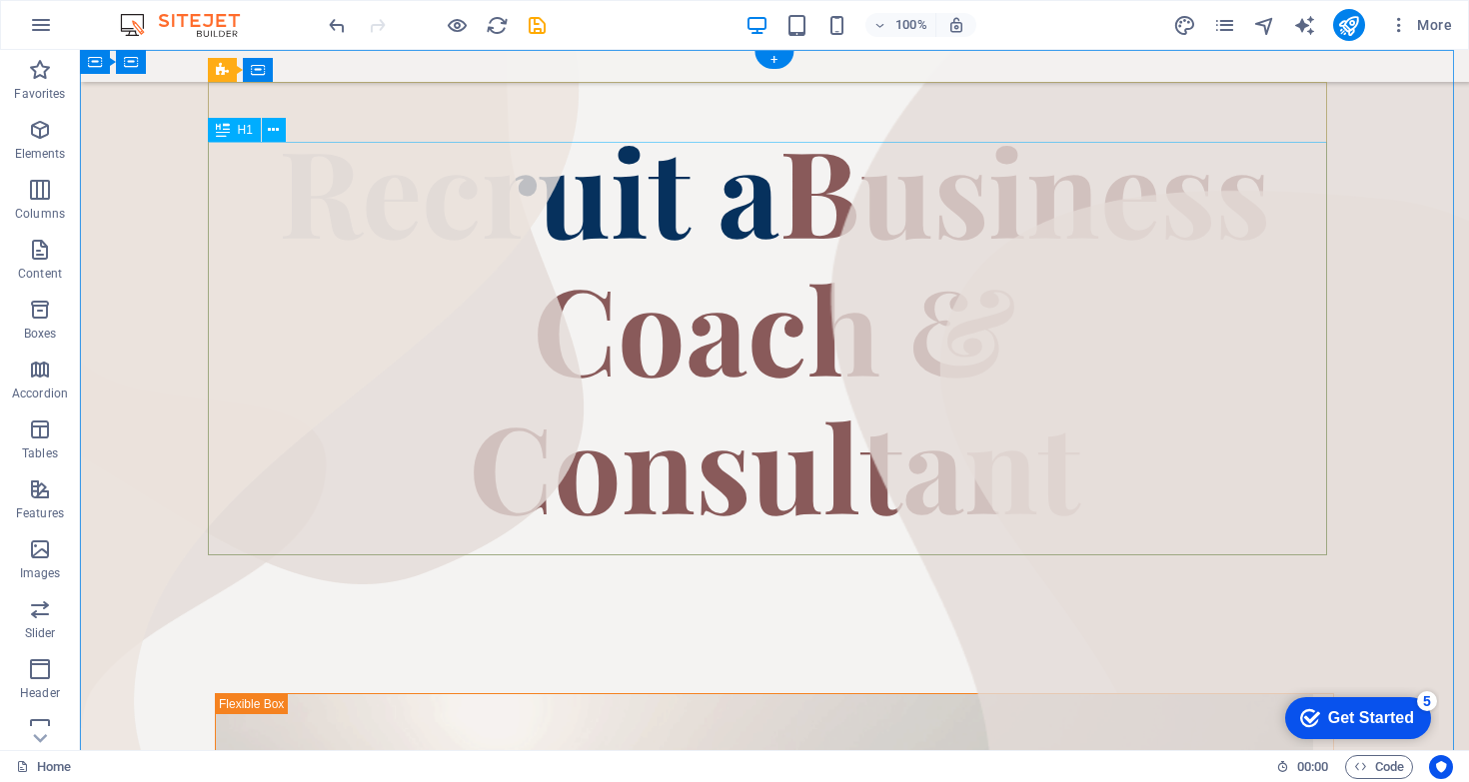
scroll to position [0, 0]
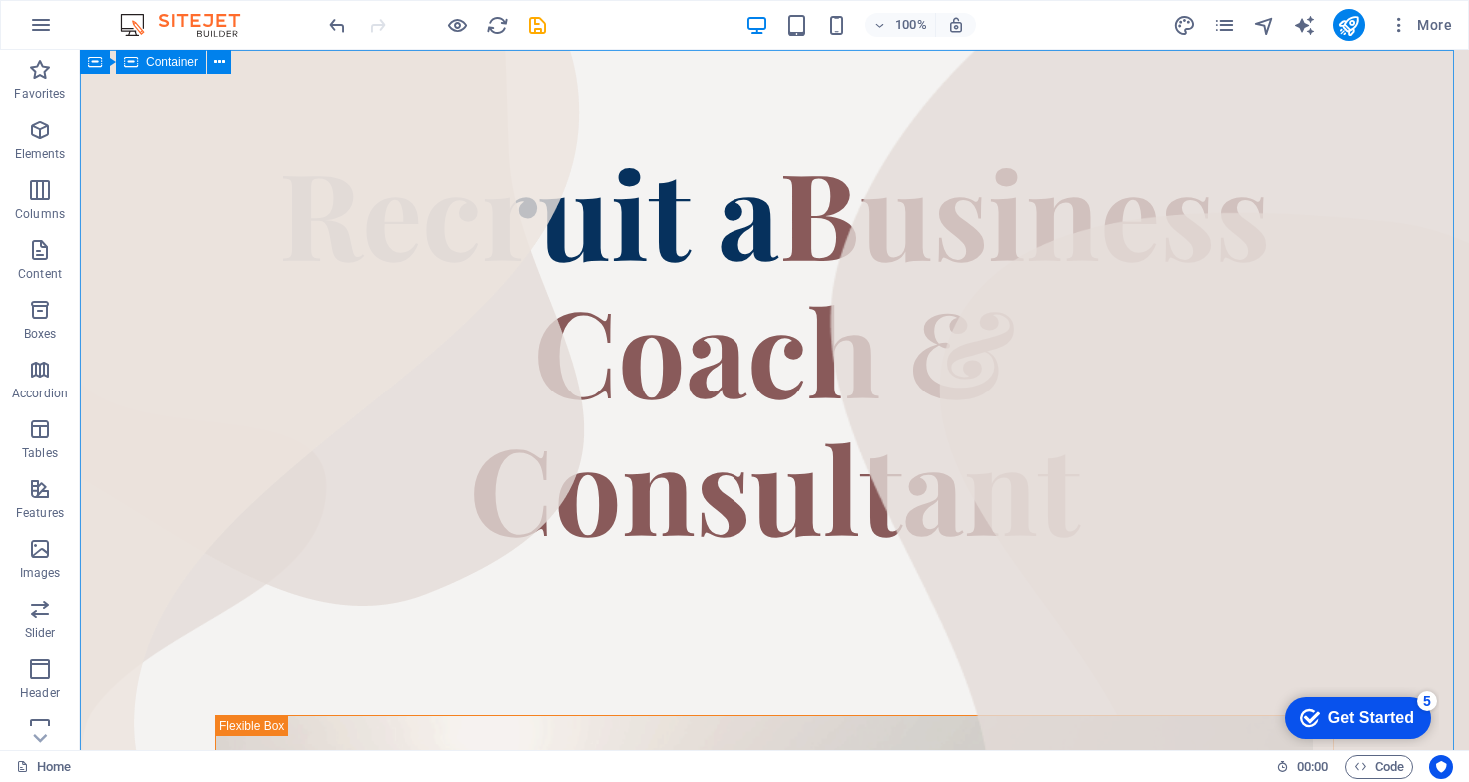
click at [172, 72] on div "Container" at bounding box center [161, 62] width 90 height 24
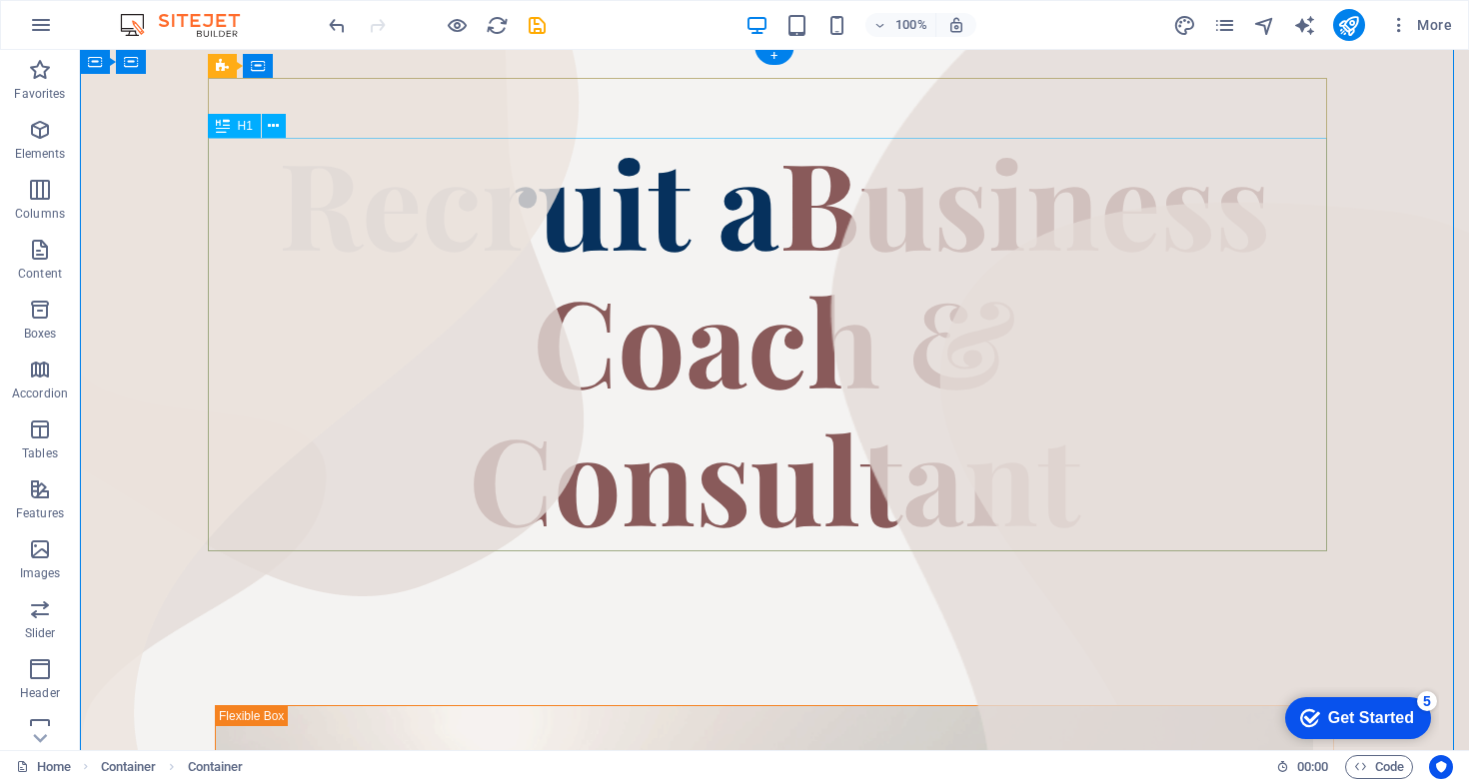
scroll to position [28, 0]
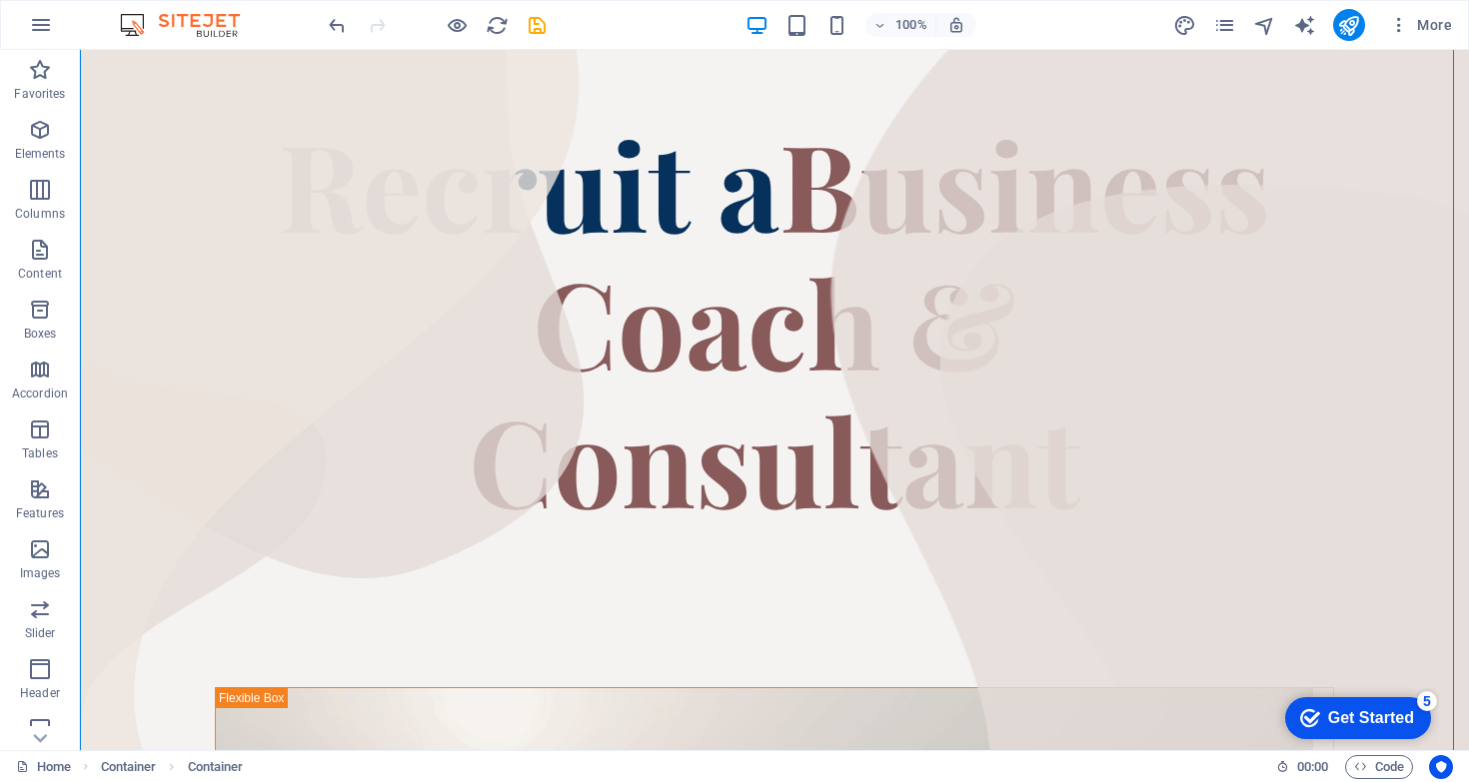
click at [1328, 711] on div "Get Started" at bounding box center [1371, 719] width 86 height 18
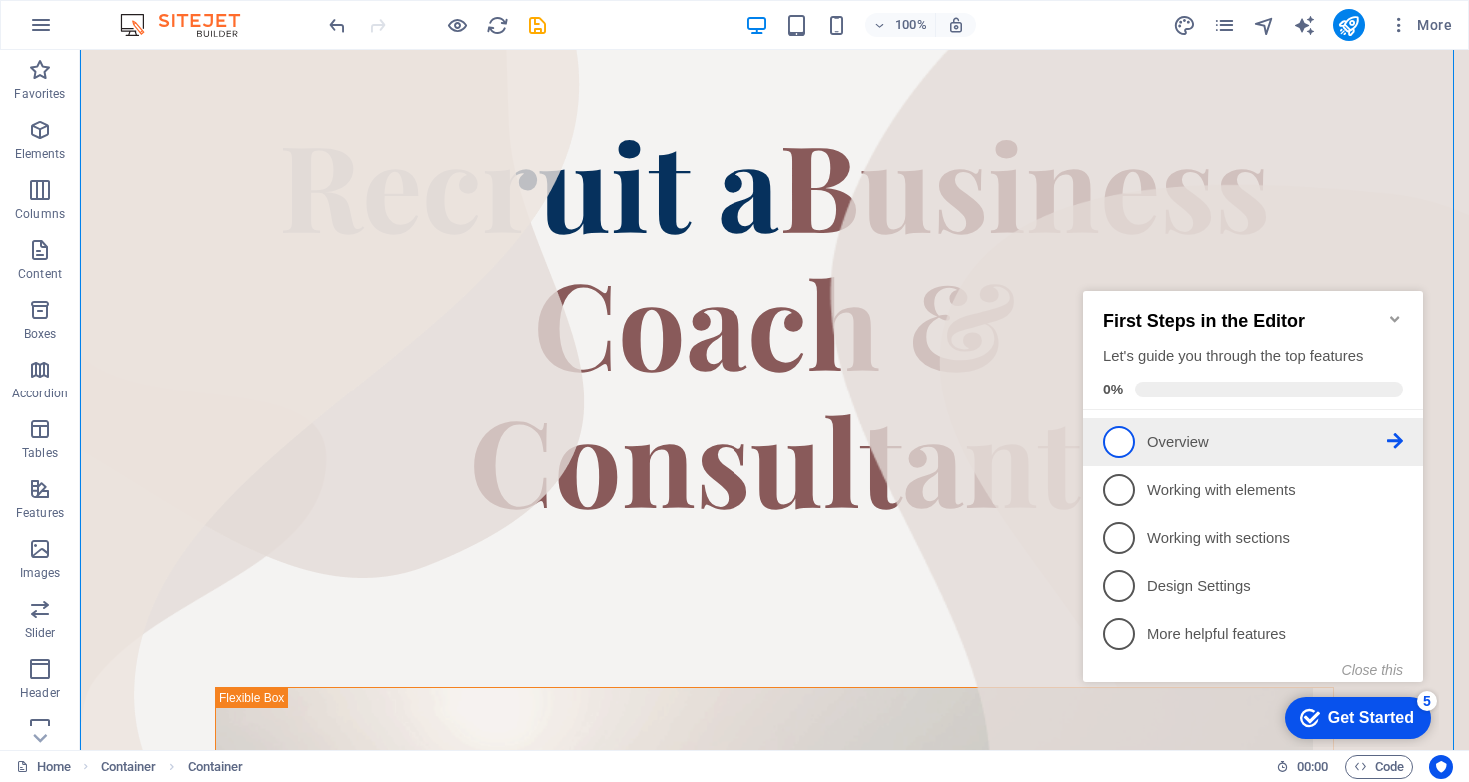
click at [1238, 445] on p "Overview - incomplete" at bounding box center [1267, 443] width 240 height 21
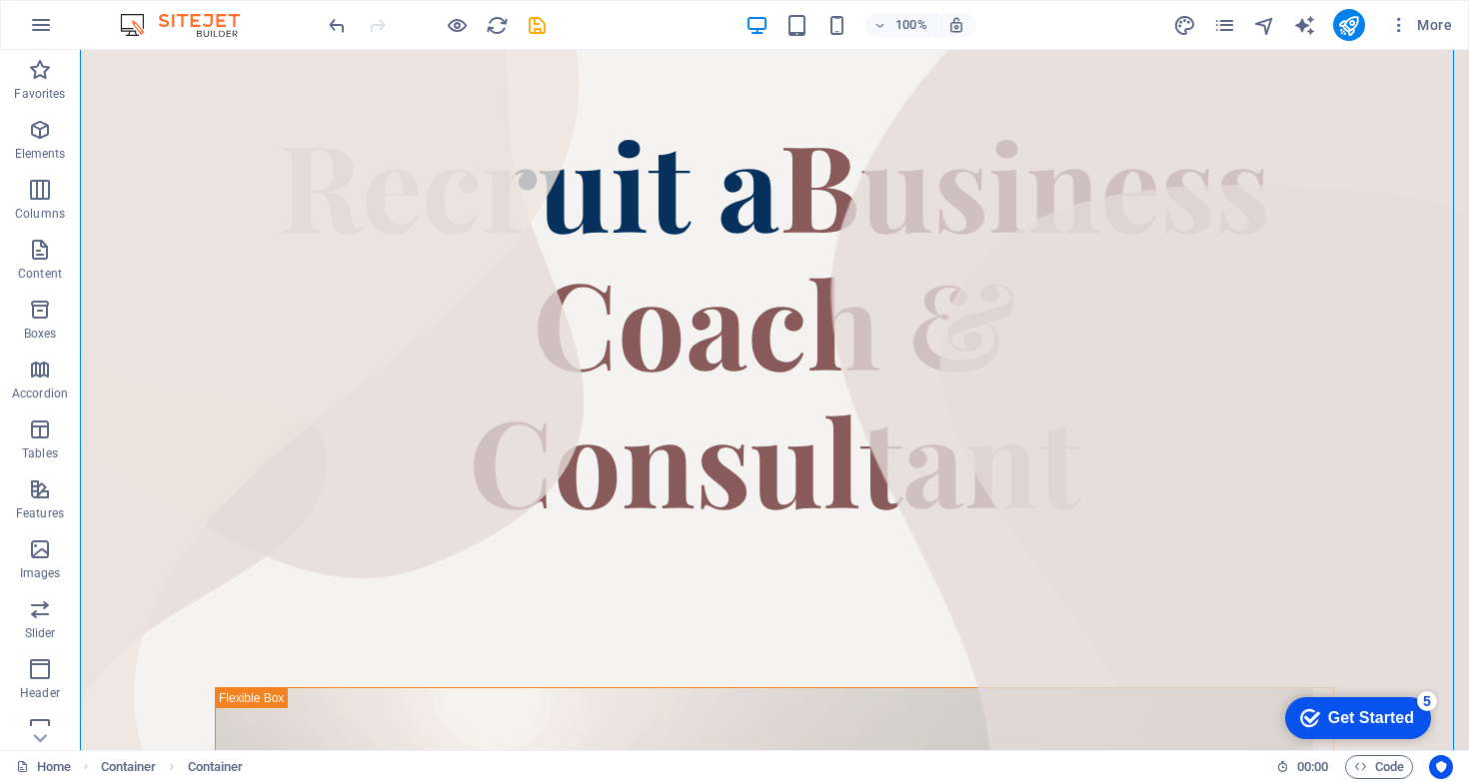
scroll to position [0, 0]
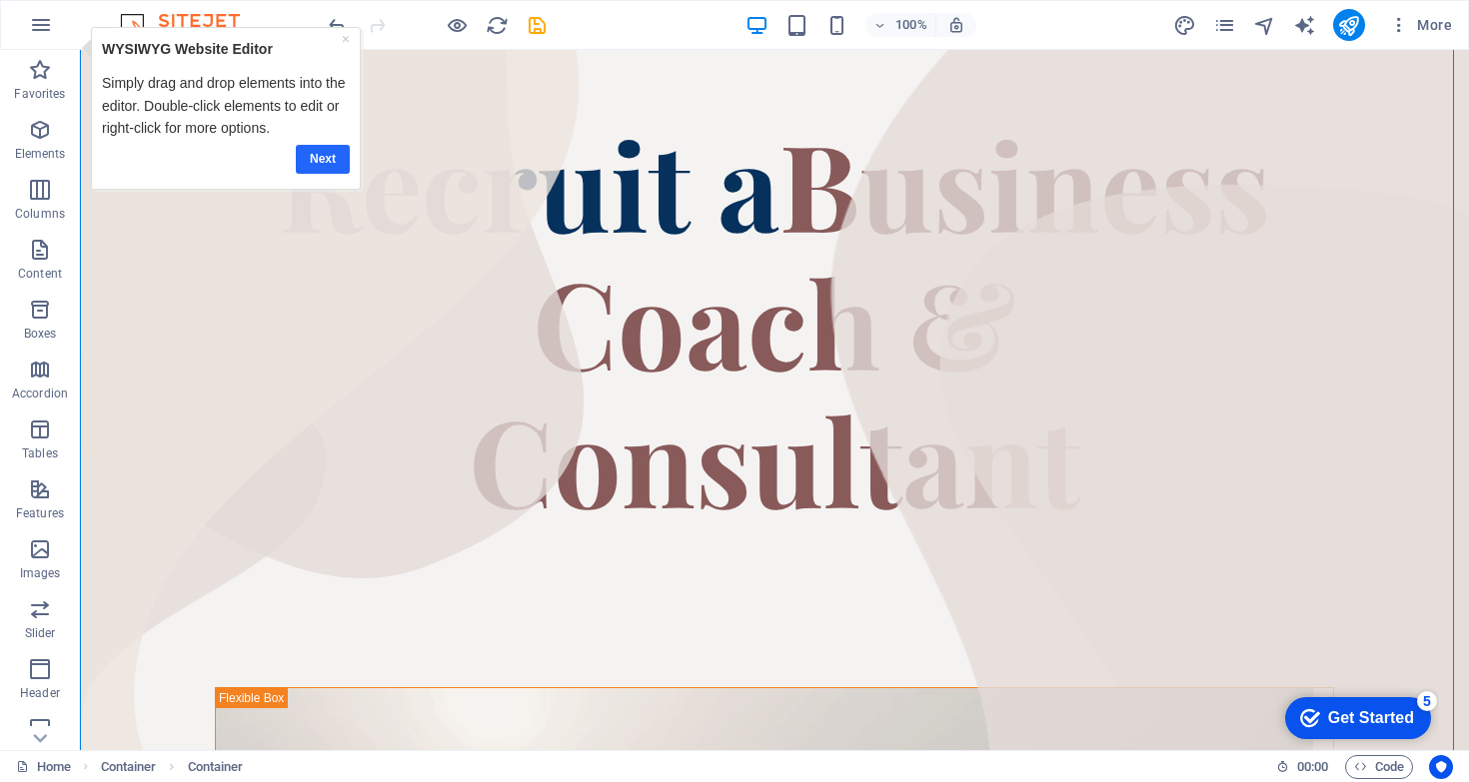
drag, startPoint x: 328, startPoint y: 161, endPoint x: 324, endPoint y: 138, distance: 23.3
click at [328, 161] on link "Next" at bounding box center [323, 159] width 54 height 29
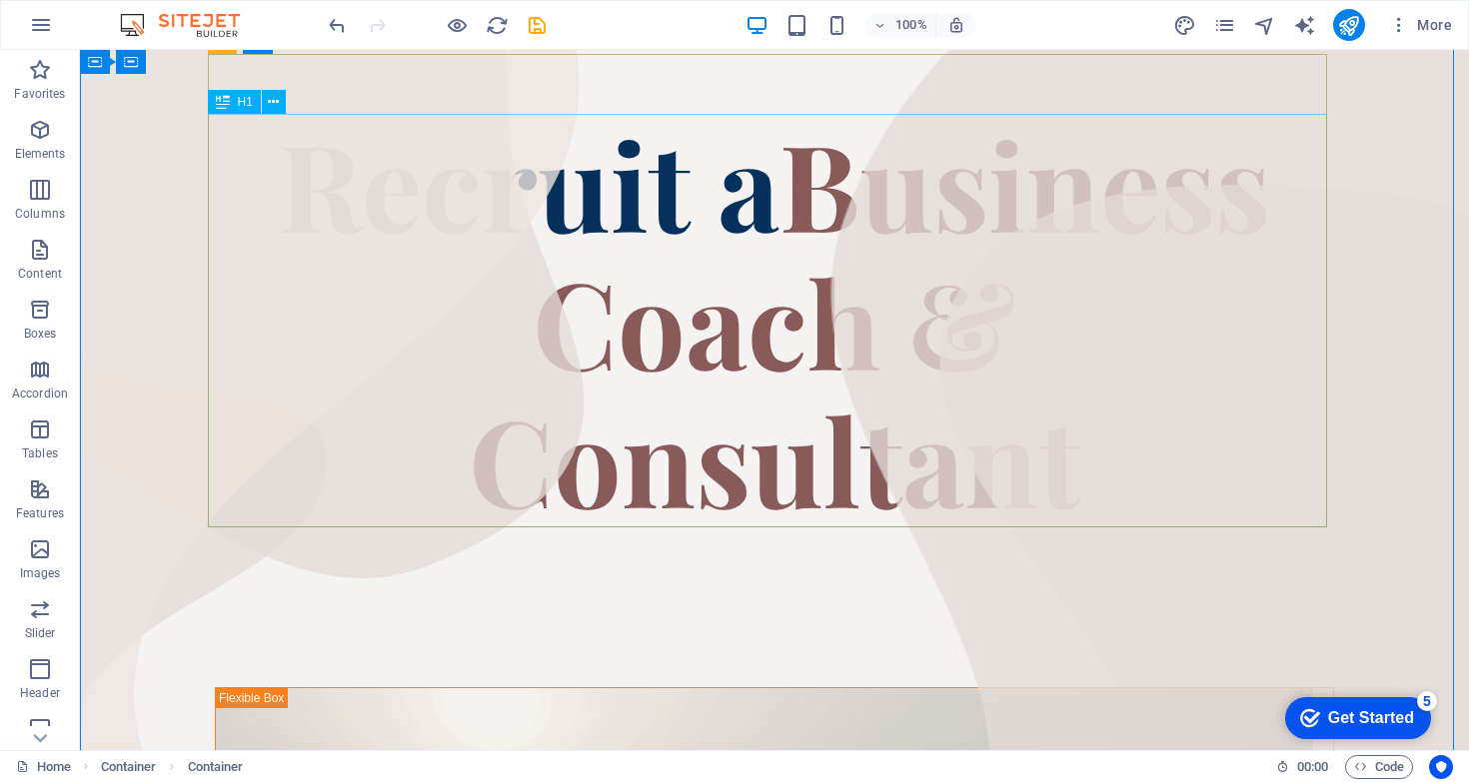
click at [328, 161] on div "Recruit a Business Coach & Consultant" at bounding box center [774, 321] width 1119 height 414
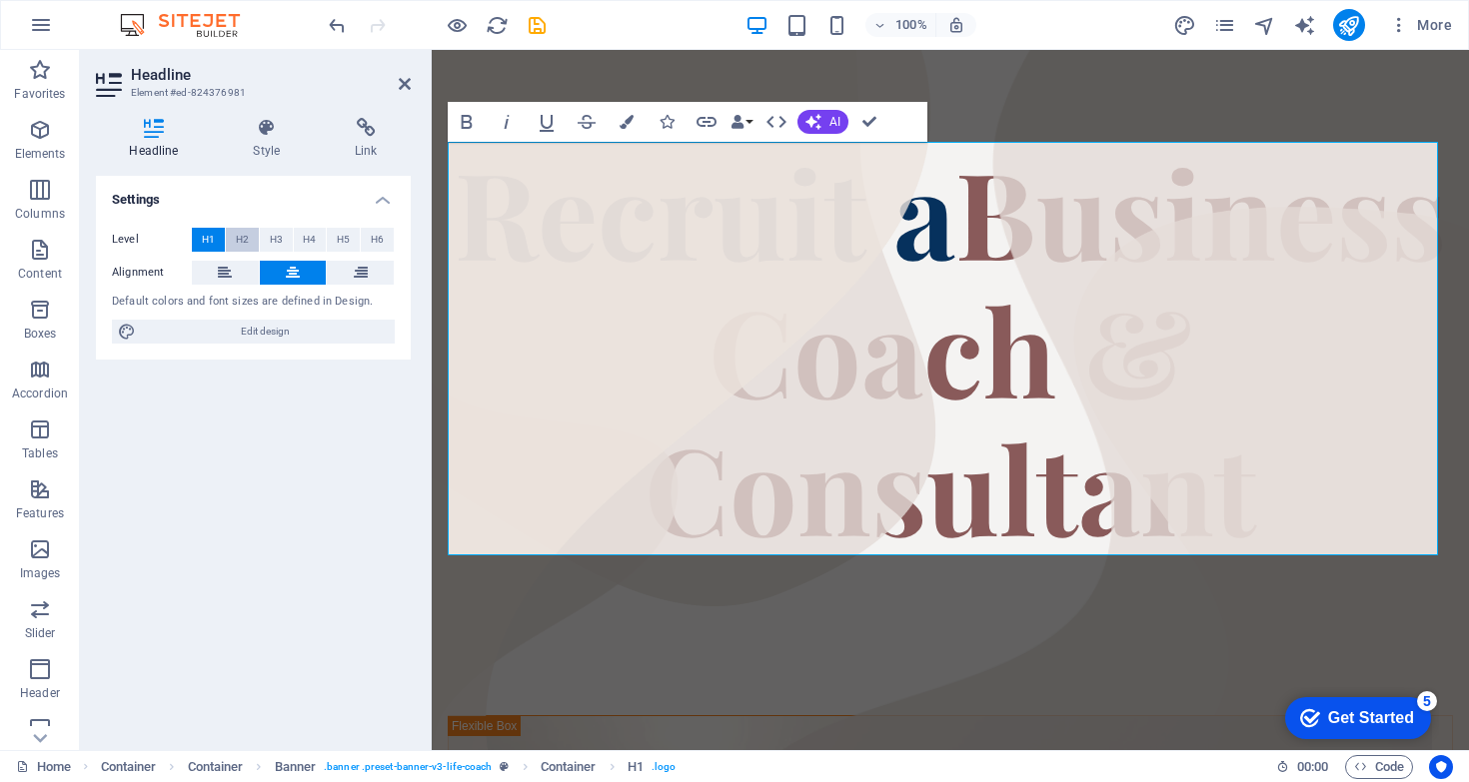
click at [249, 232] on button "H2" at bounding box center [242, 240] width 33 height 24
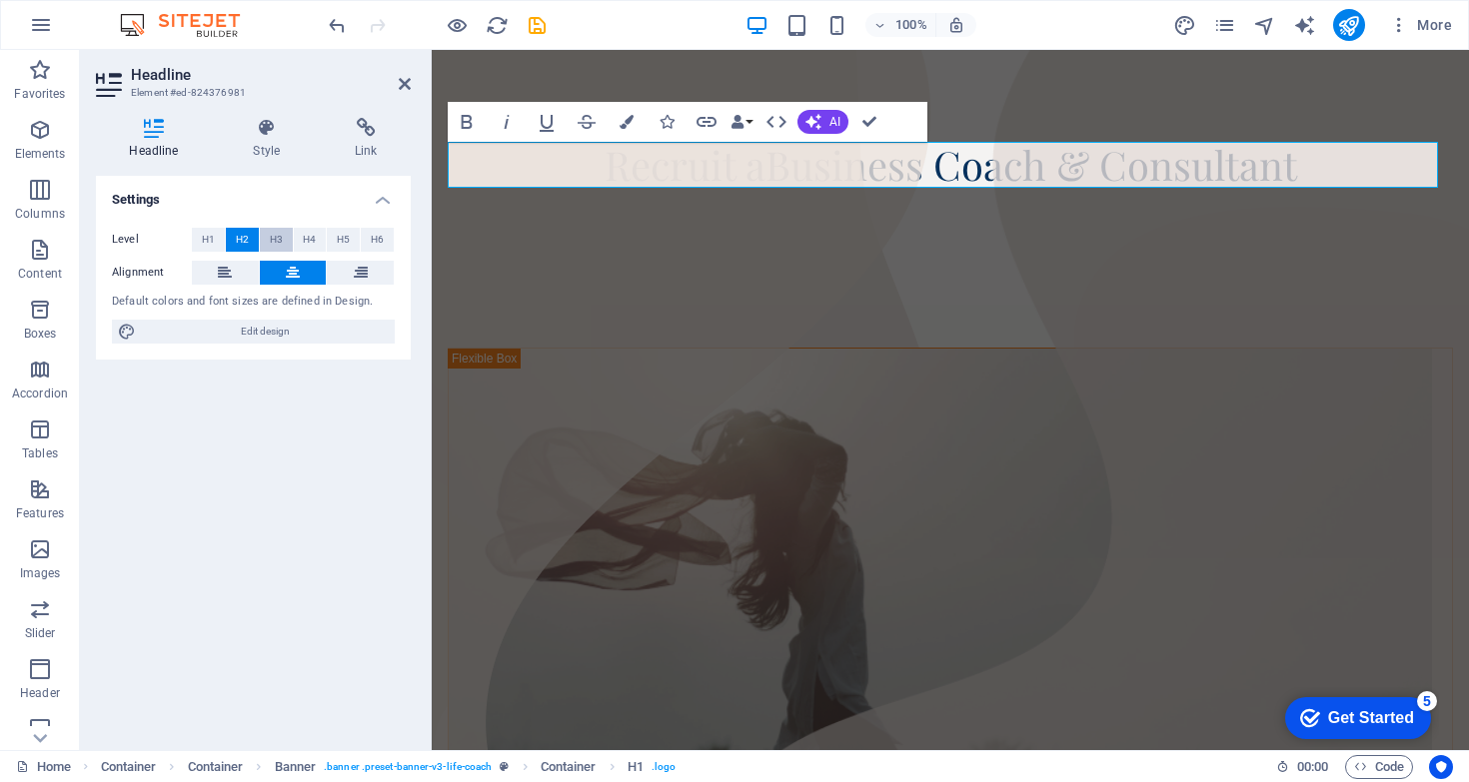
click at [267, 235] on button "H3" at bounding box center [276, 240] width 33 height 24
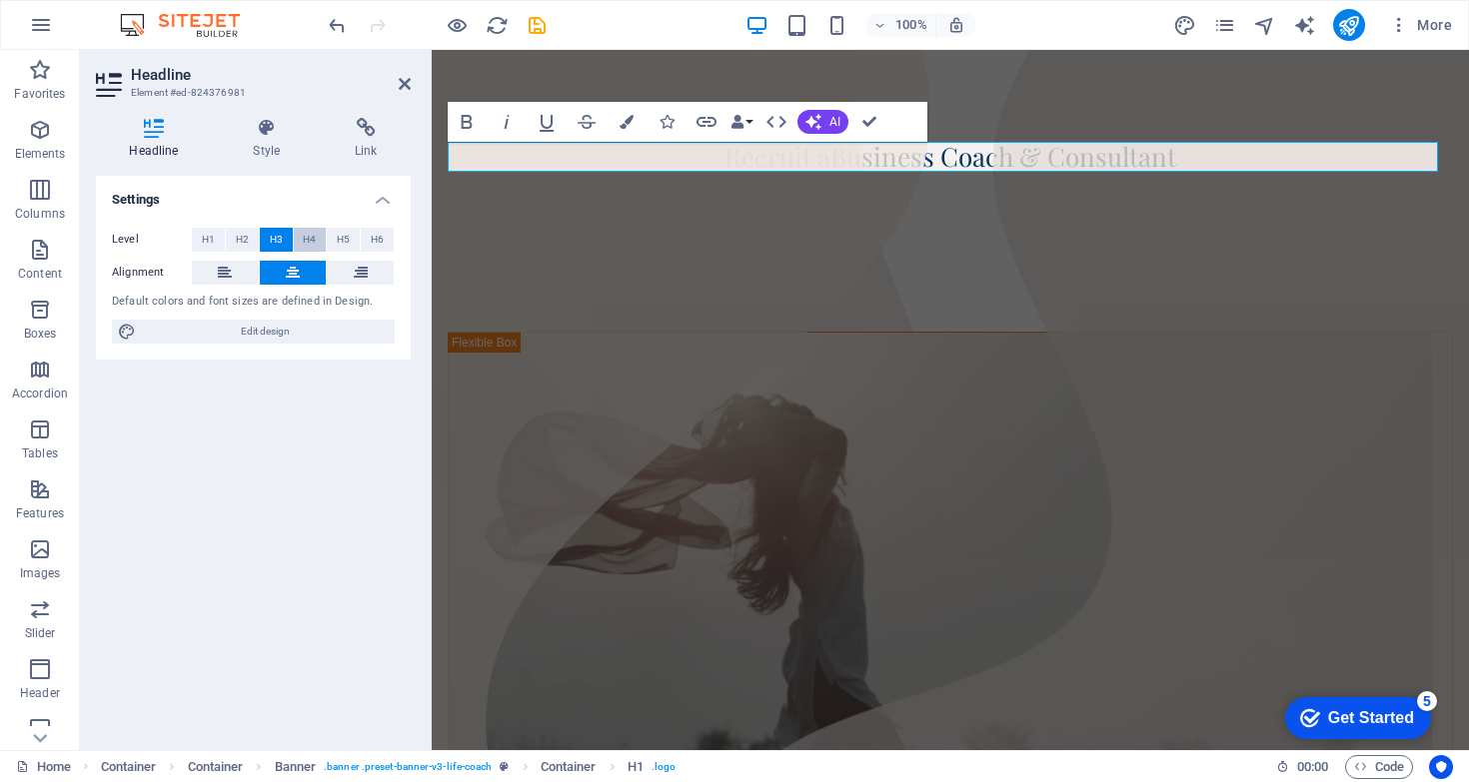
click at [304, 237] on span "H4" at bounding box center [309, 240] width 13 height 24
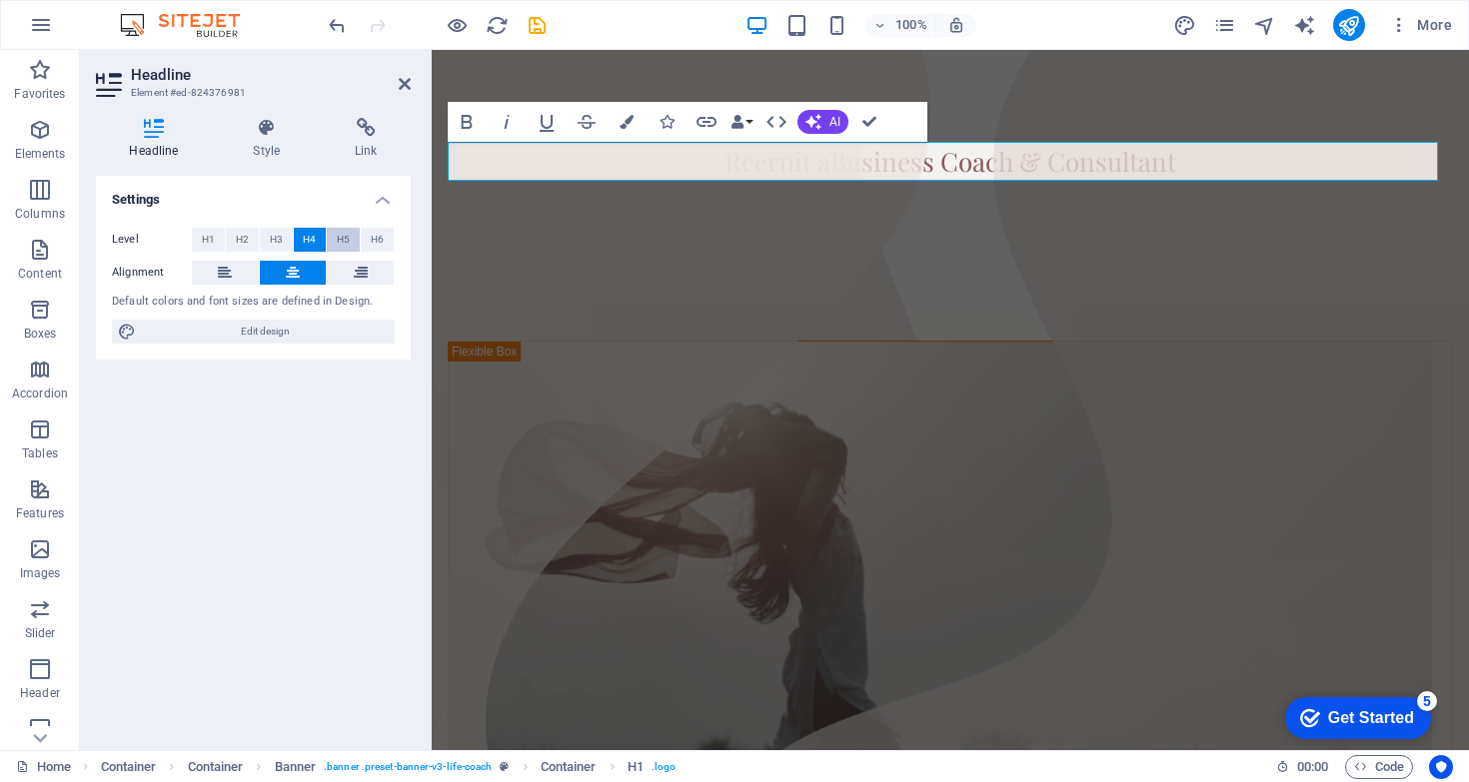
click at [334, 241] on button "H5" at bounding box center [343, 240] width 33 height 24
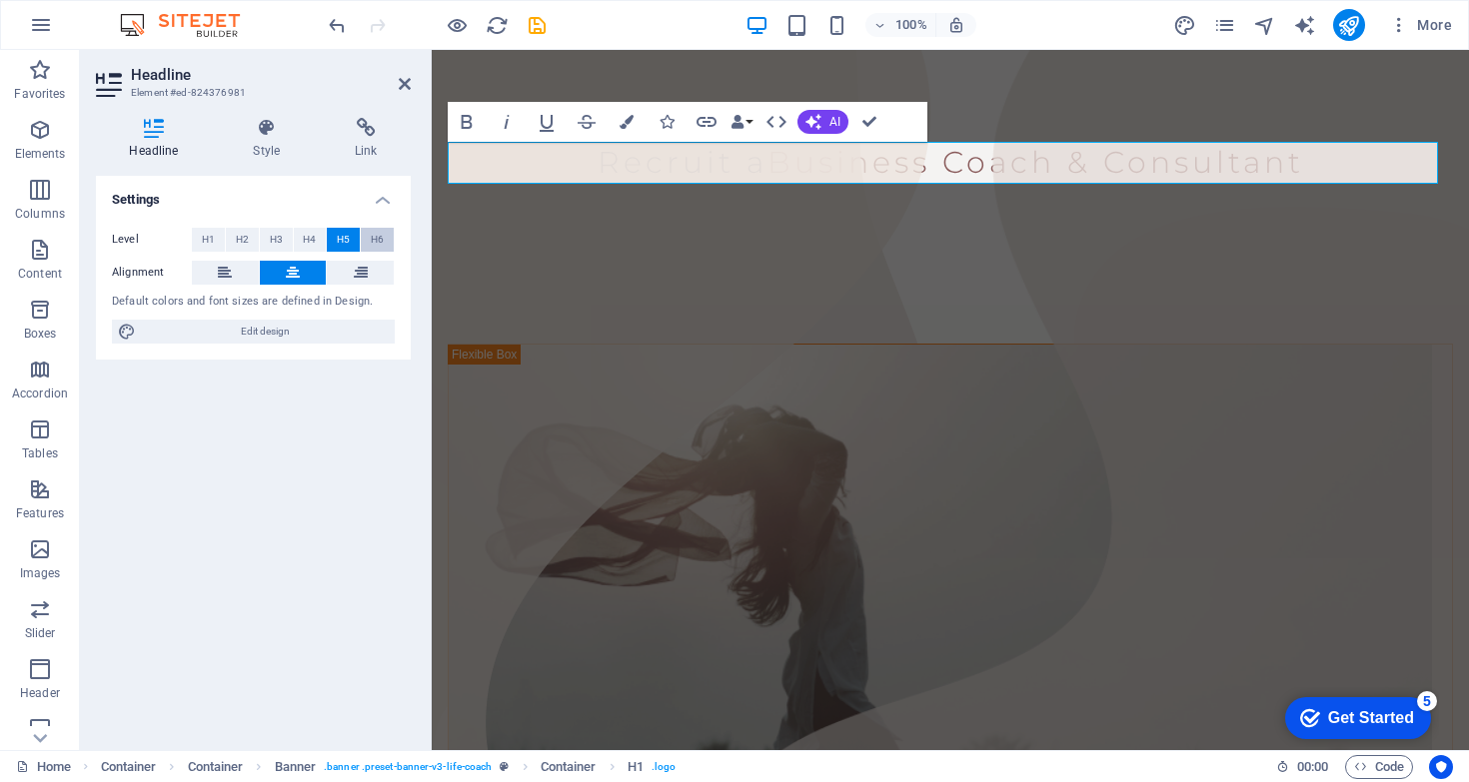
click at [377, 244] on span "H6" at bounding box center [377, 240] width 13 height 24
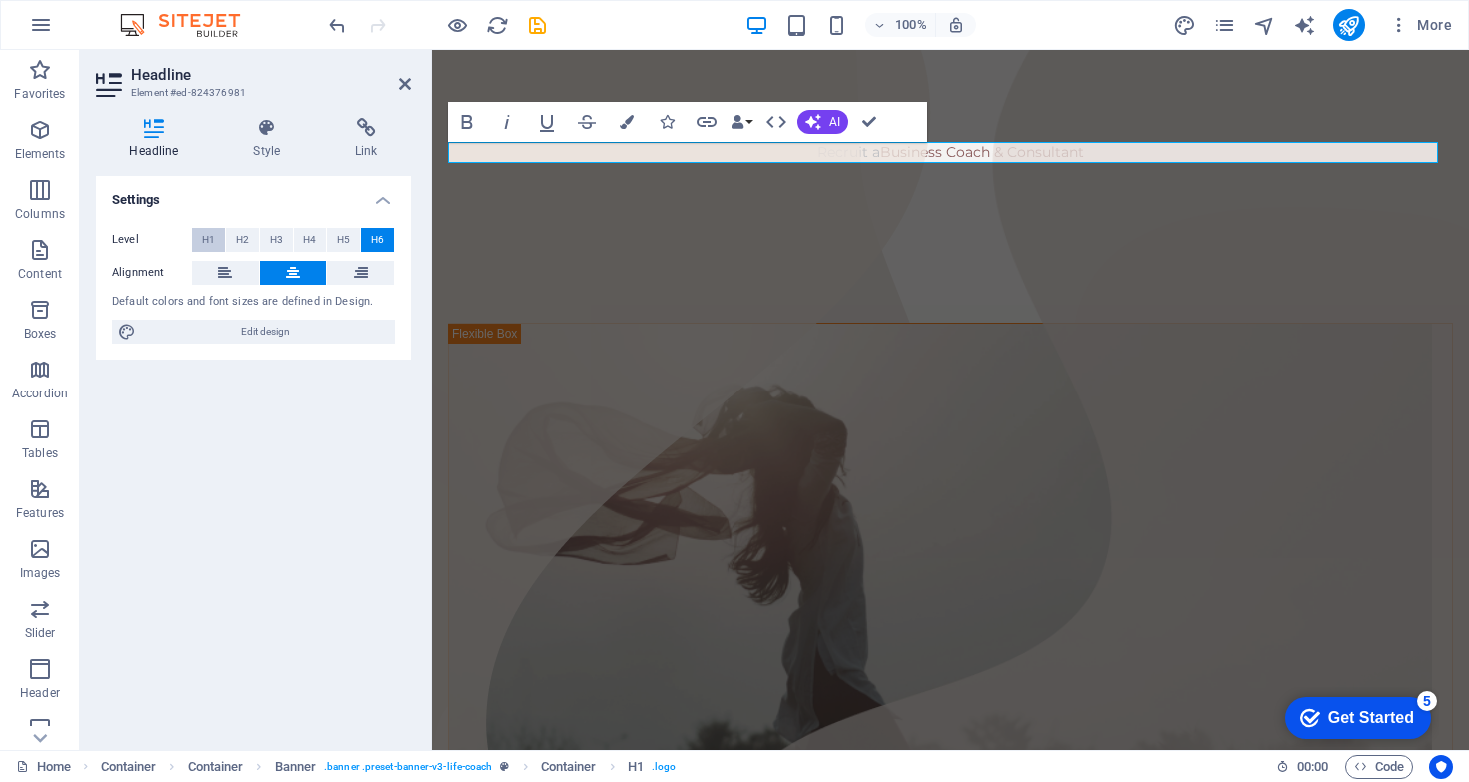
click at [199, 233] on button "H1" at bounding box center [208, 240] width 33 height 24
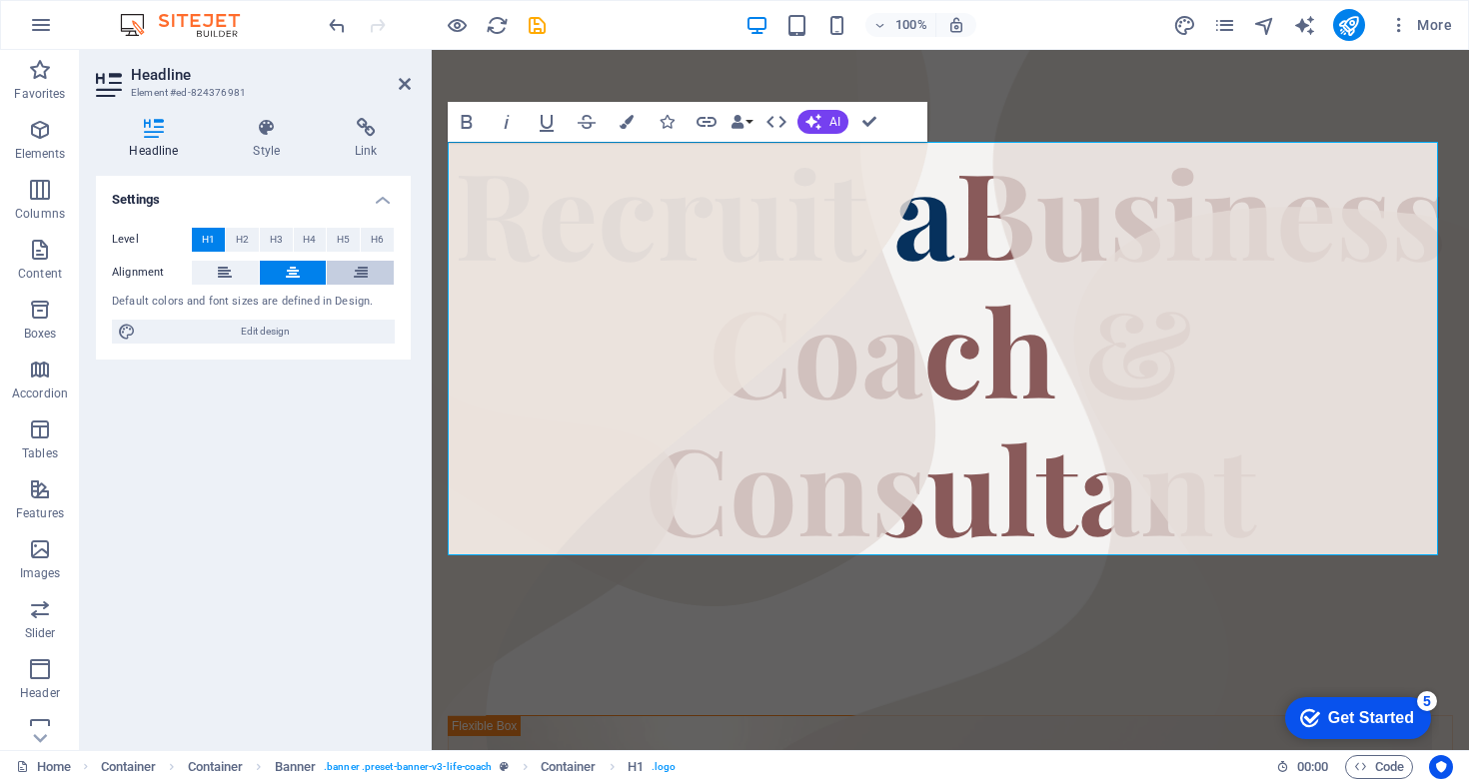
click at [359, 275] on icon at bounding box center [361, 273] width 14 height 24
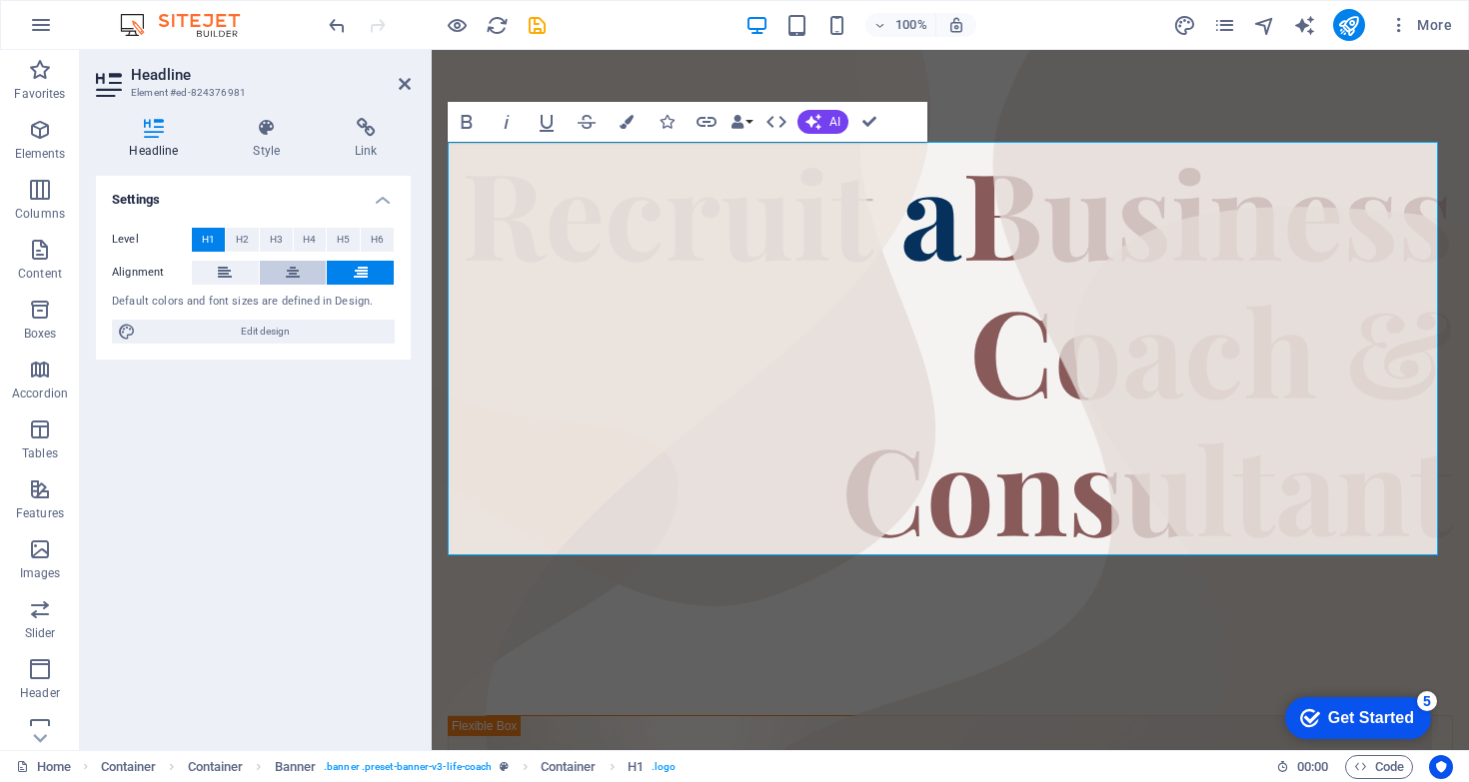
click at [298, 273] on icon at bounding box center [293, 273] width 14 height 24
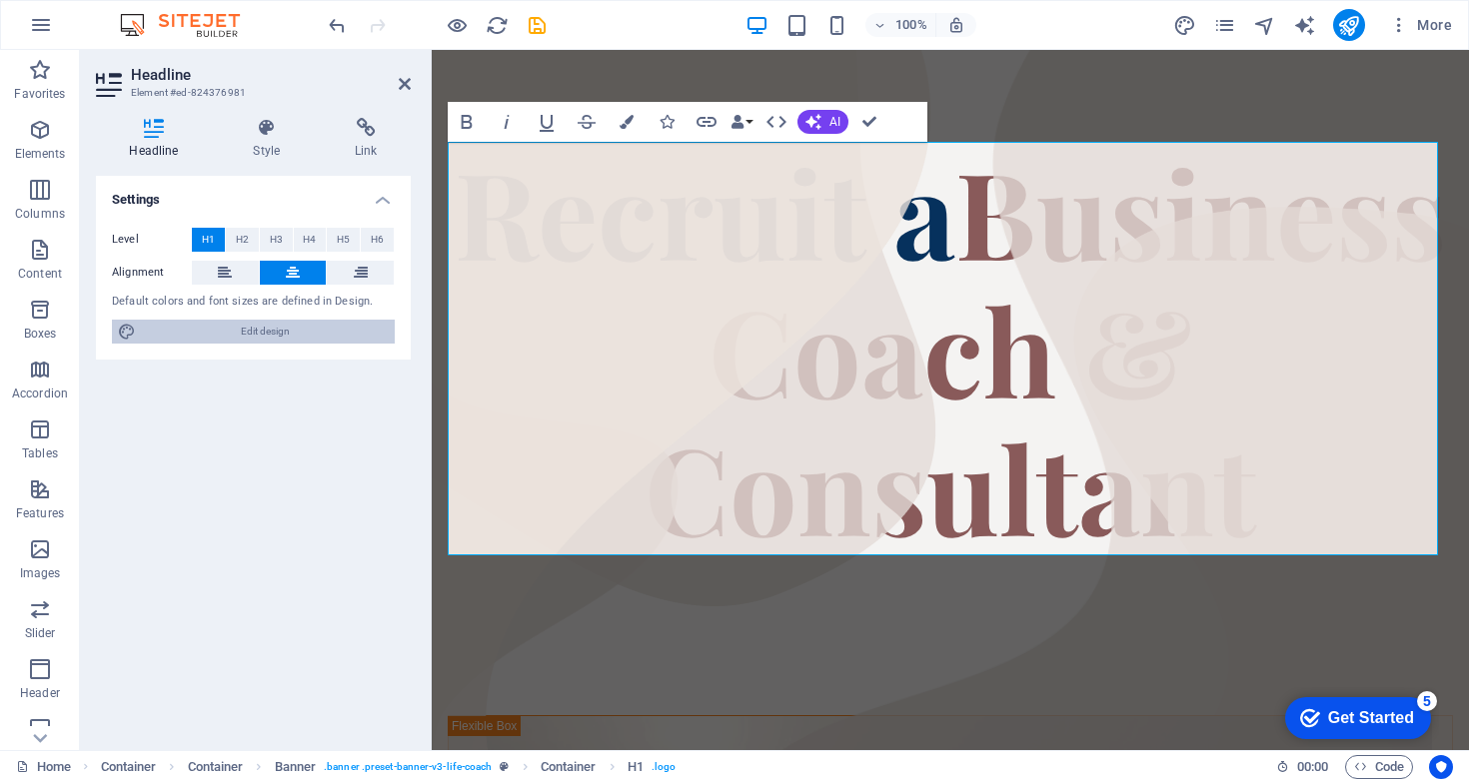
click at [293, 325] on span "Edit design" at bounding box center [265, 332] width 247 height 24
select select "px"
select select "400"
select select "px"
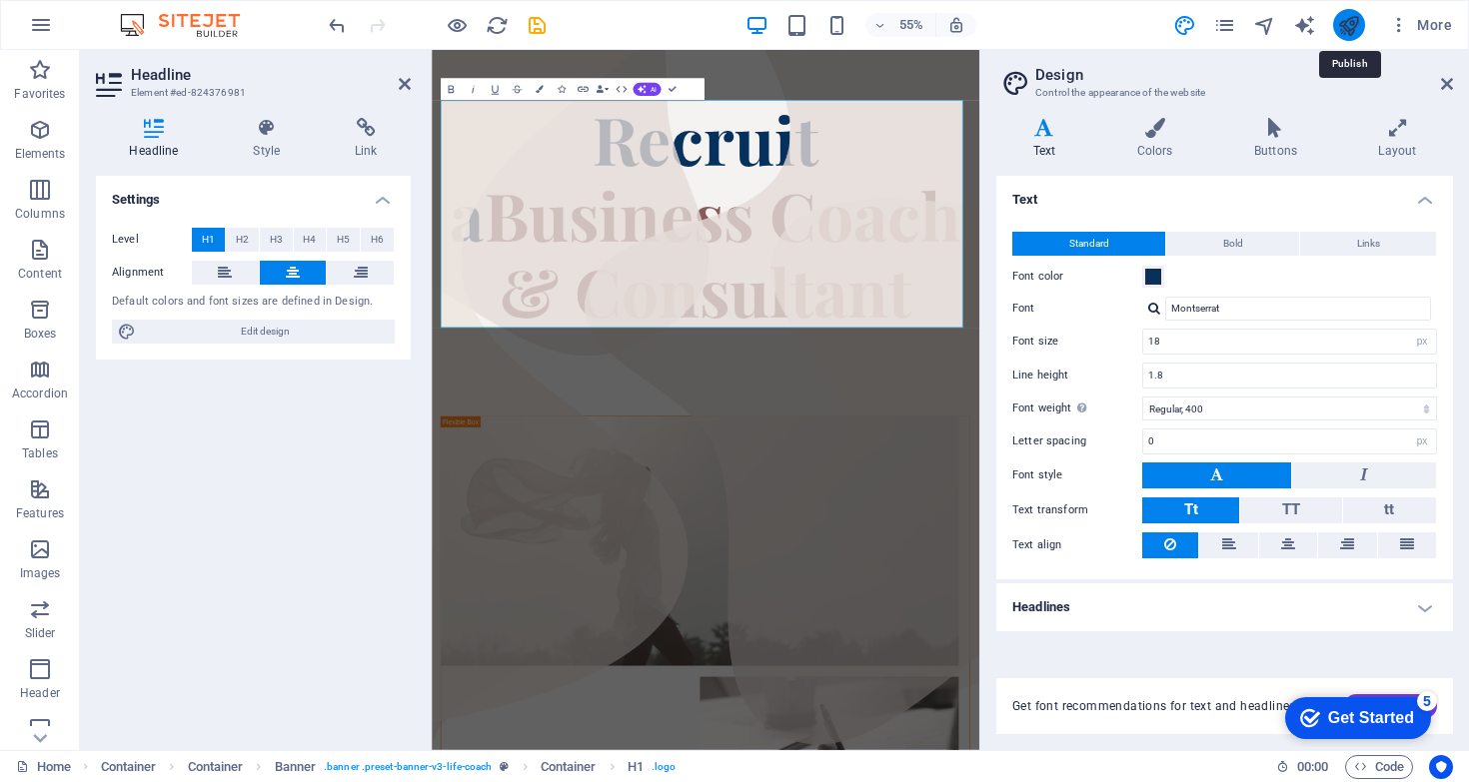
click at [1341, 22] on icon "publish" at bounding box center [1348, 25] width 23 height 23
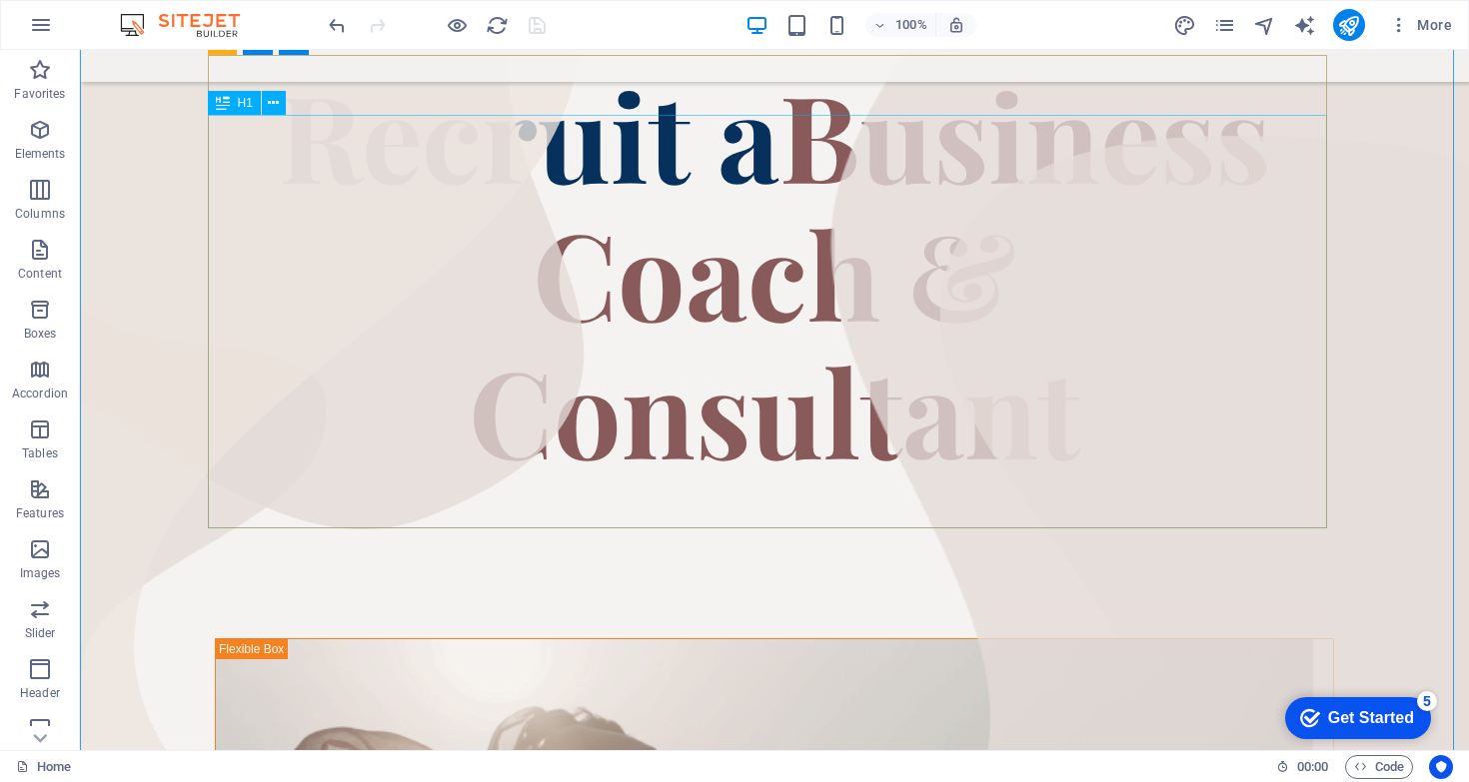
scroll to position [852, 0]
